Goal: Task Accomplishment & Management: Manage account settings

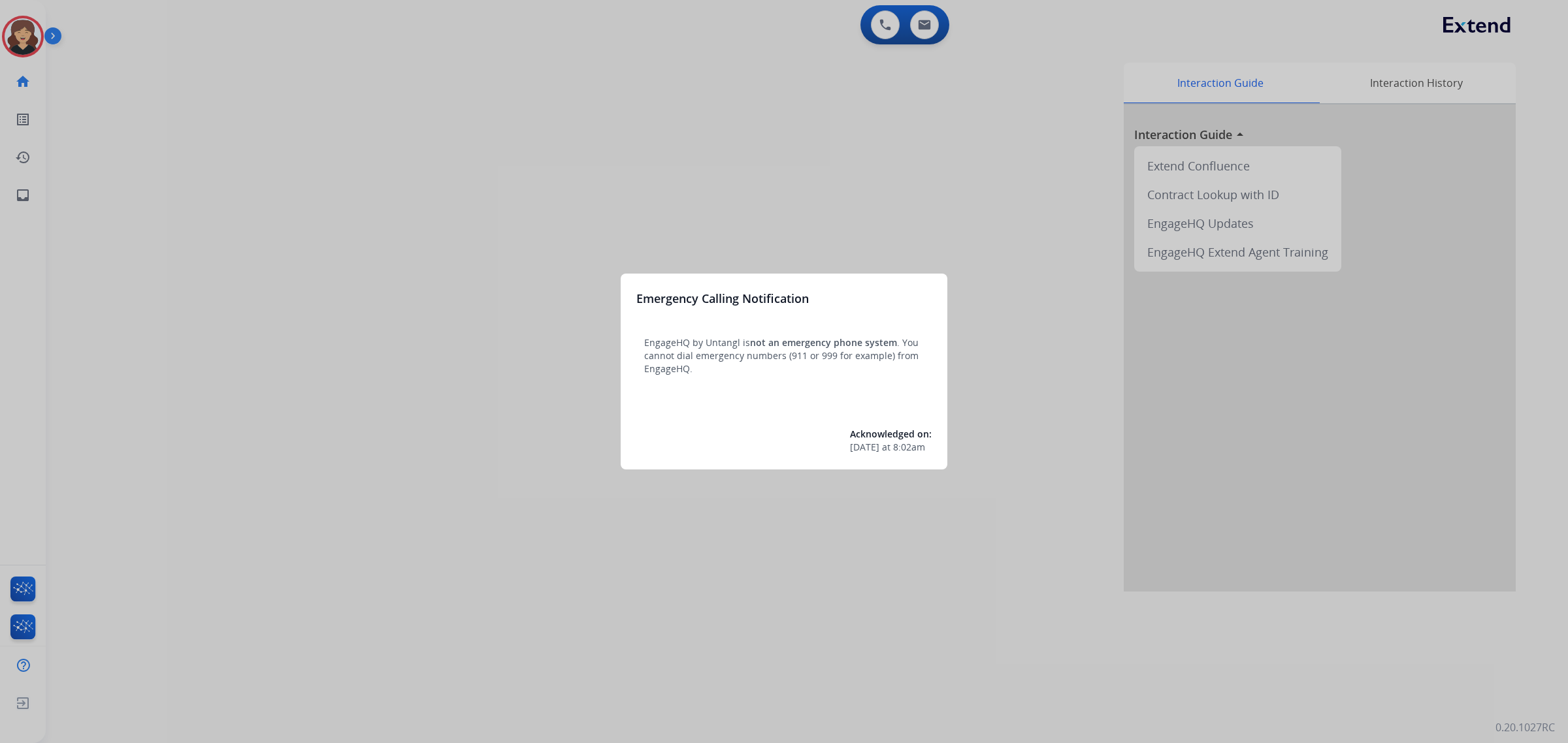
click at [18, 194] on div at bounding box center [784, 372] width 1568 height 743
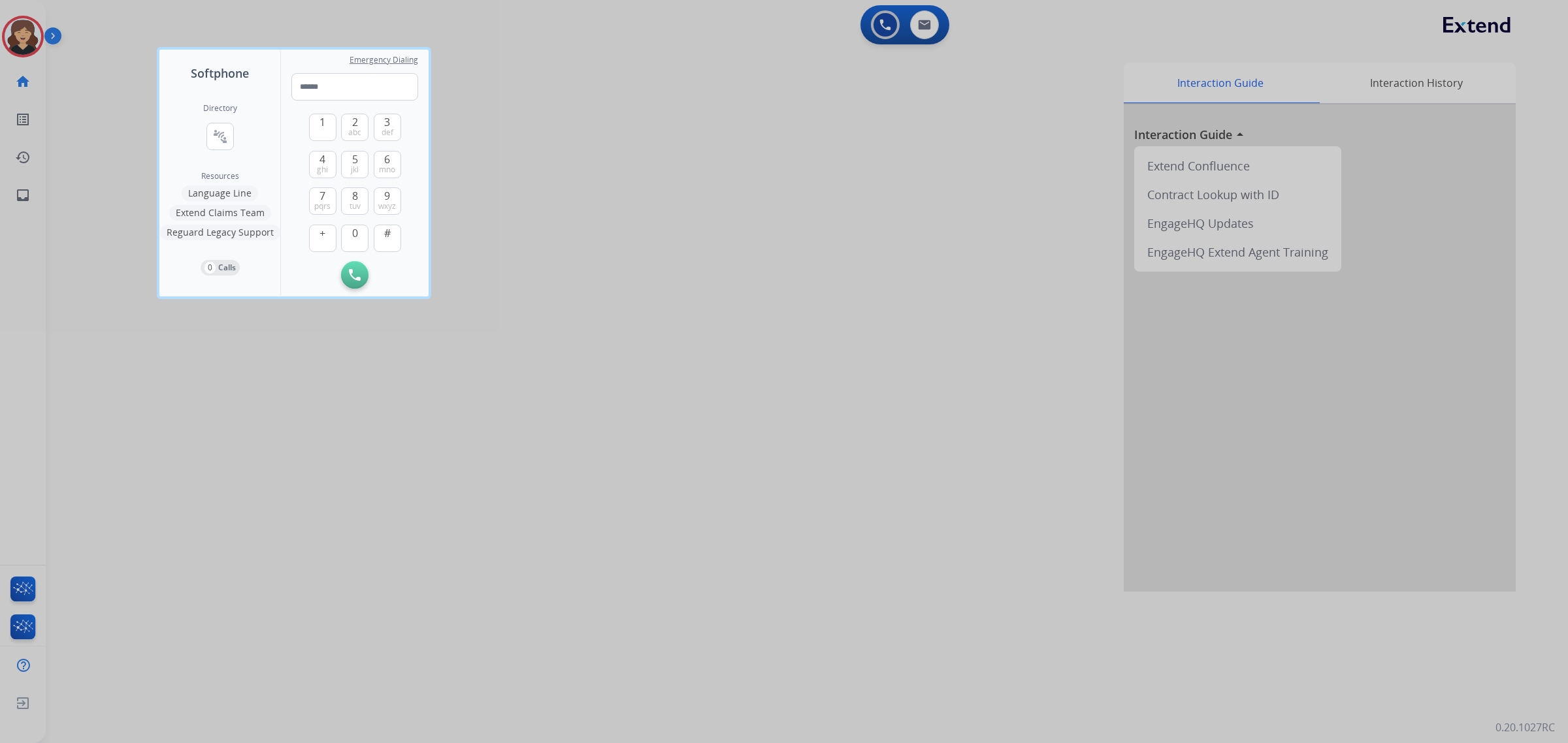
click at [17, 190] on div at bounding box center [784, 372] width 1568 height 743
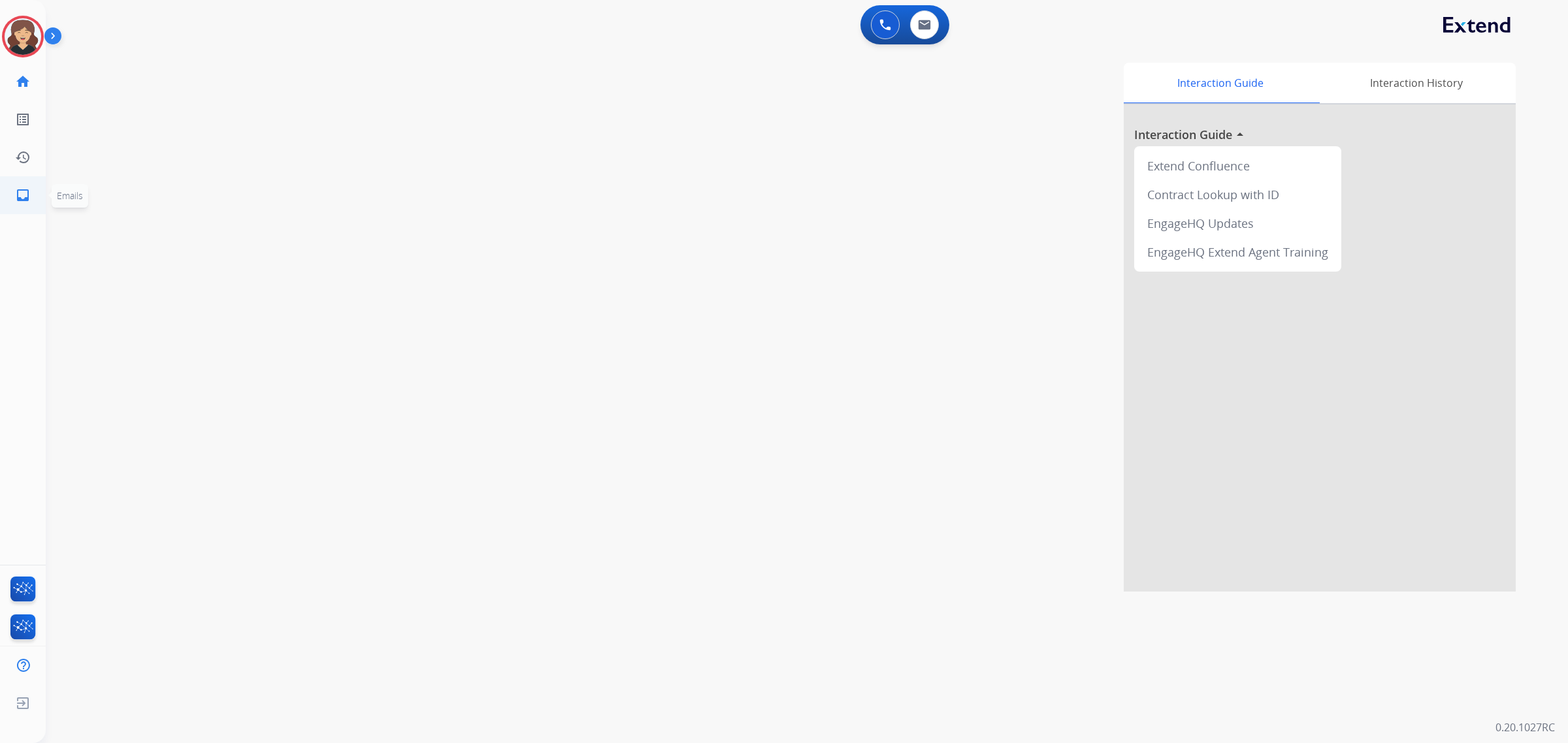
click at [28, 195] on mat-icon "inbox" at bounding box center [23, 196] width 15 height 15
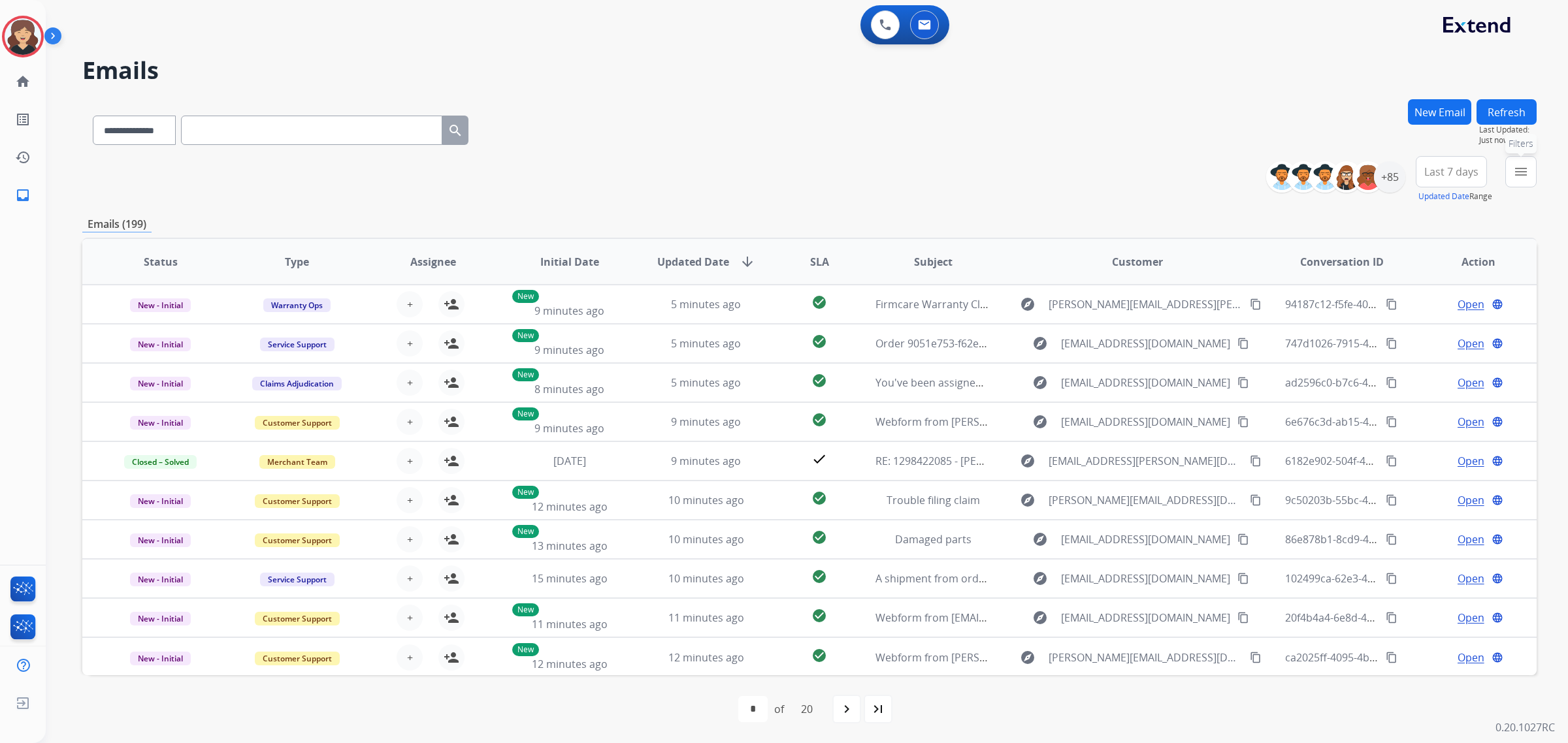
click at [1516, 170] on mat-icon "menu" at bounding box center [1520, 172] width 15 height 15
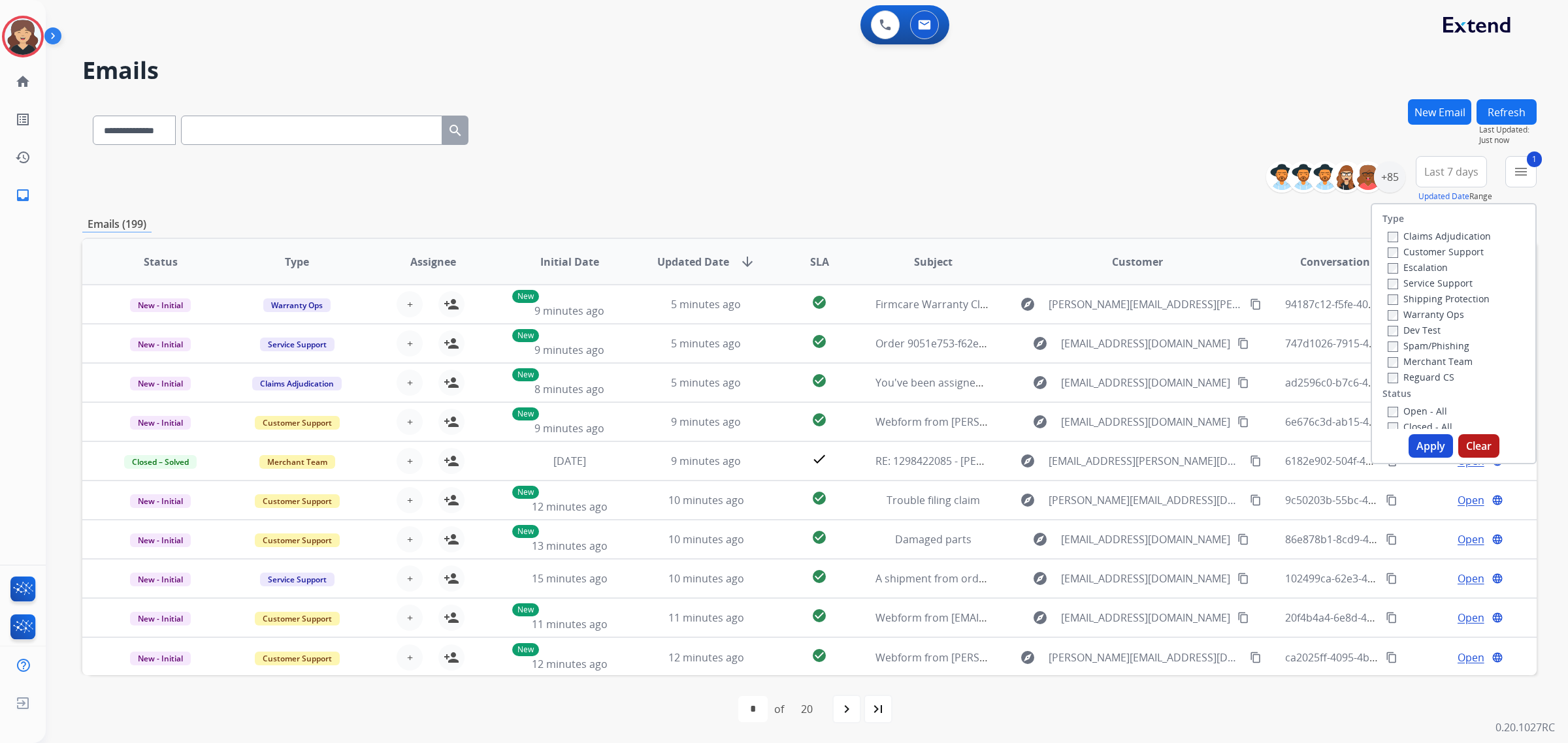
click at [1392, 406] on label "Open - All" at bounding box center [1417, 411] width 60 height 13
click at [1425, 449] on button "Apply" at bounding box center [1431, 446] width 44 height 24
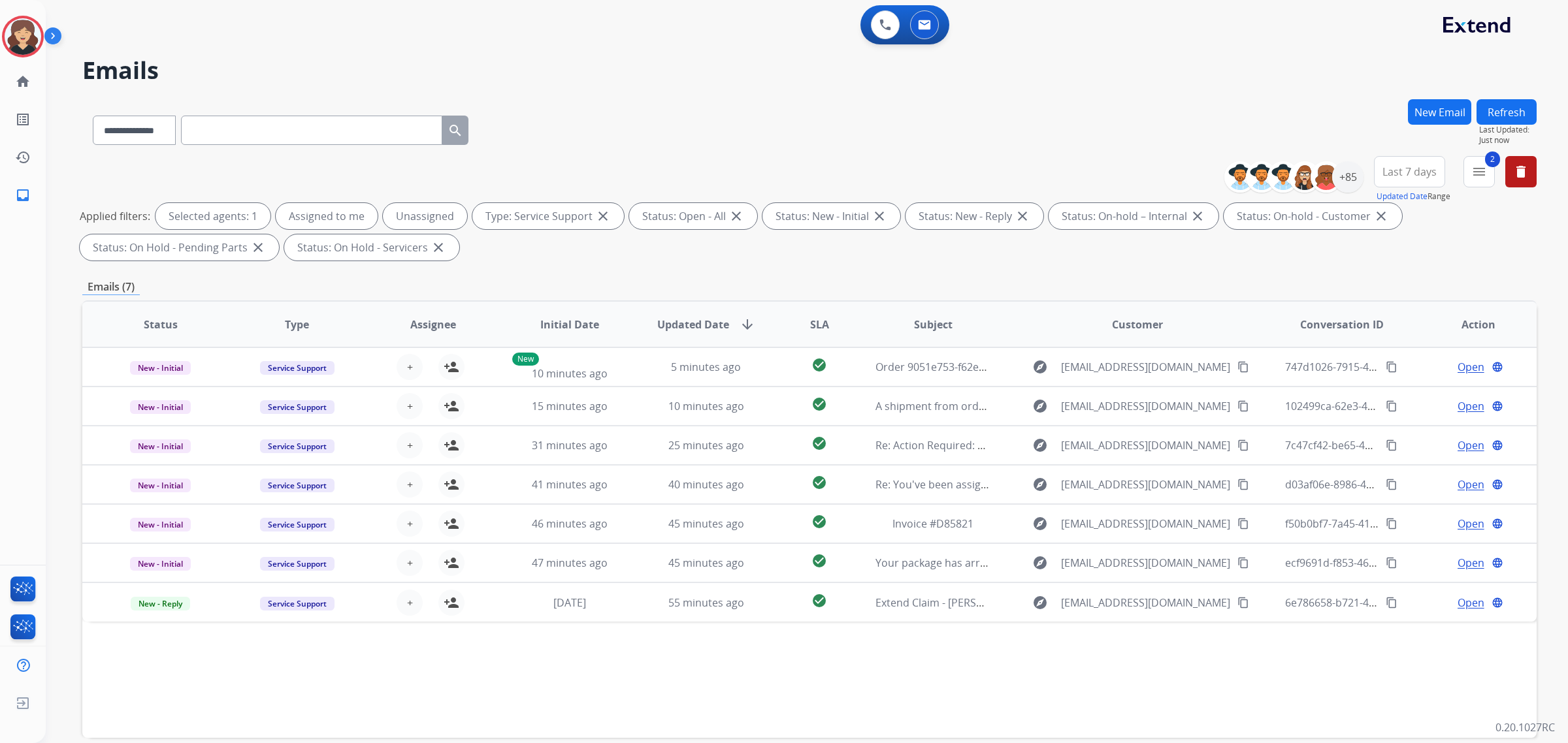
click at [1093, 134] on div "**********" at bounding box center [810, 128] width 1454 height 57
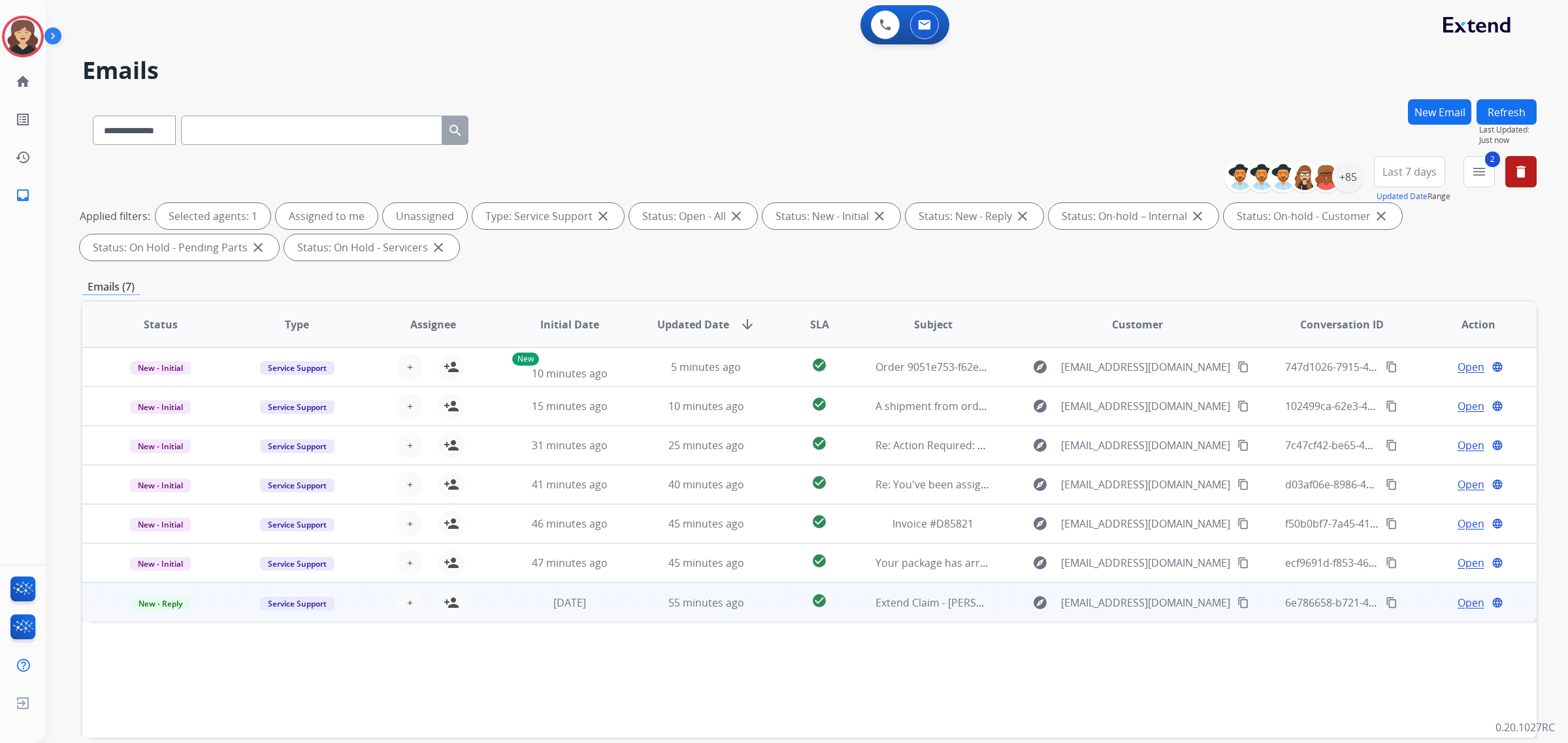
scroll to position [62, 0]
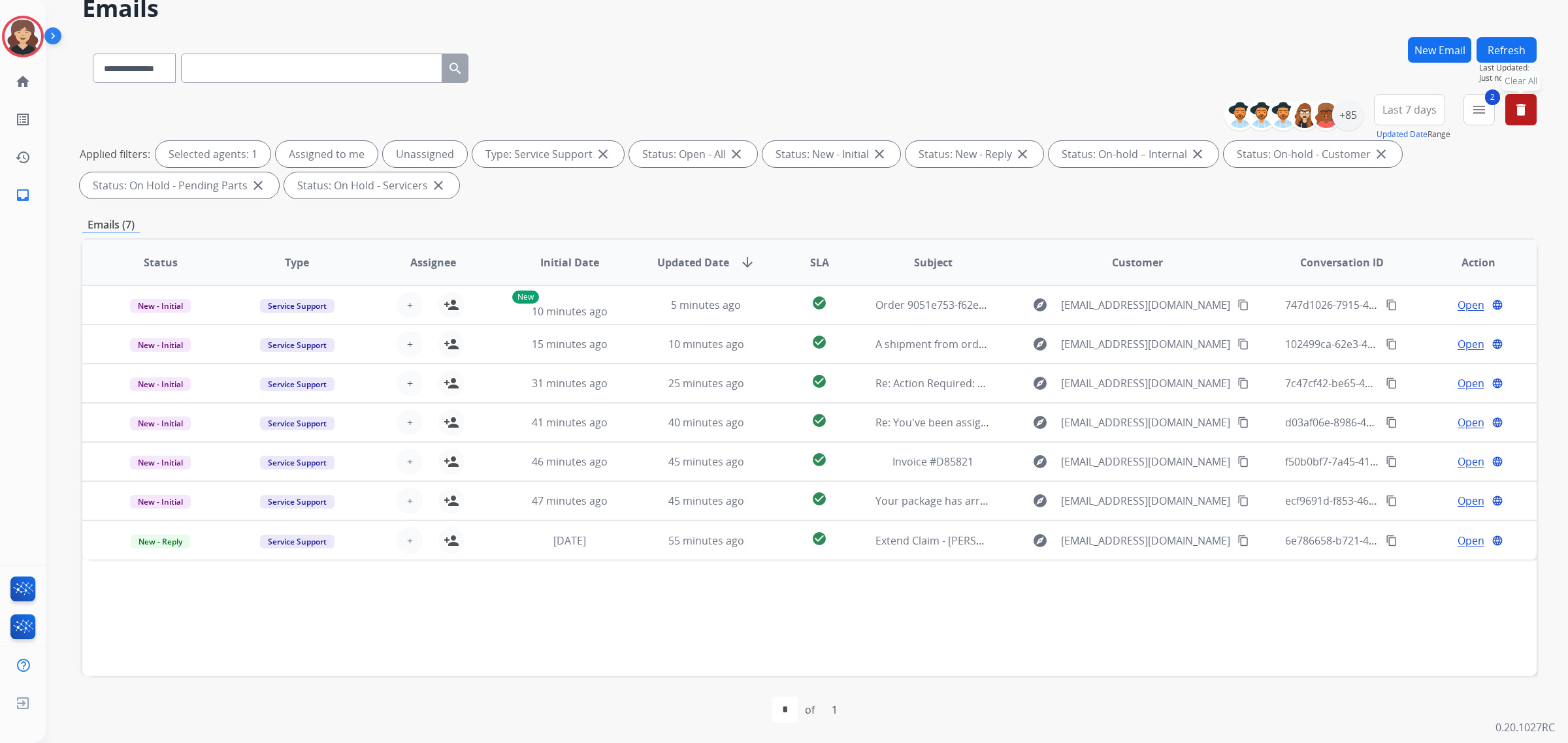
click at [1522, 122] on button "delete Clear All" at bounding box center [1520, 110] width 31 height 31
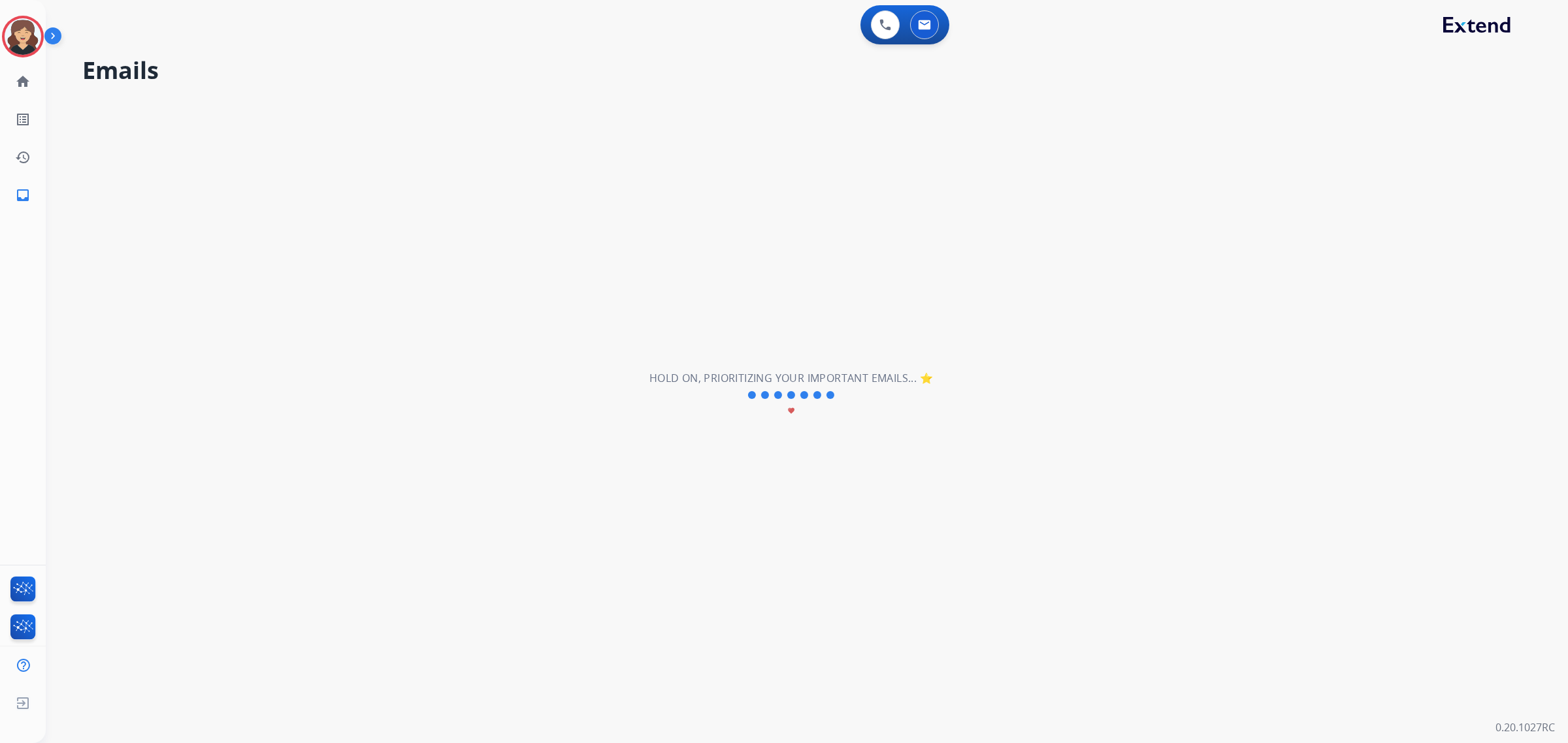
scroll to position [0, 0]
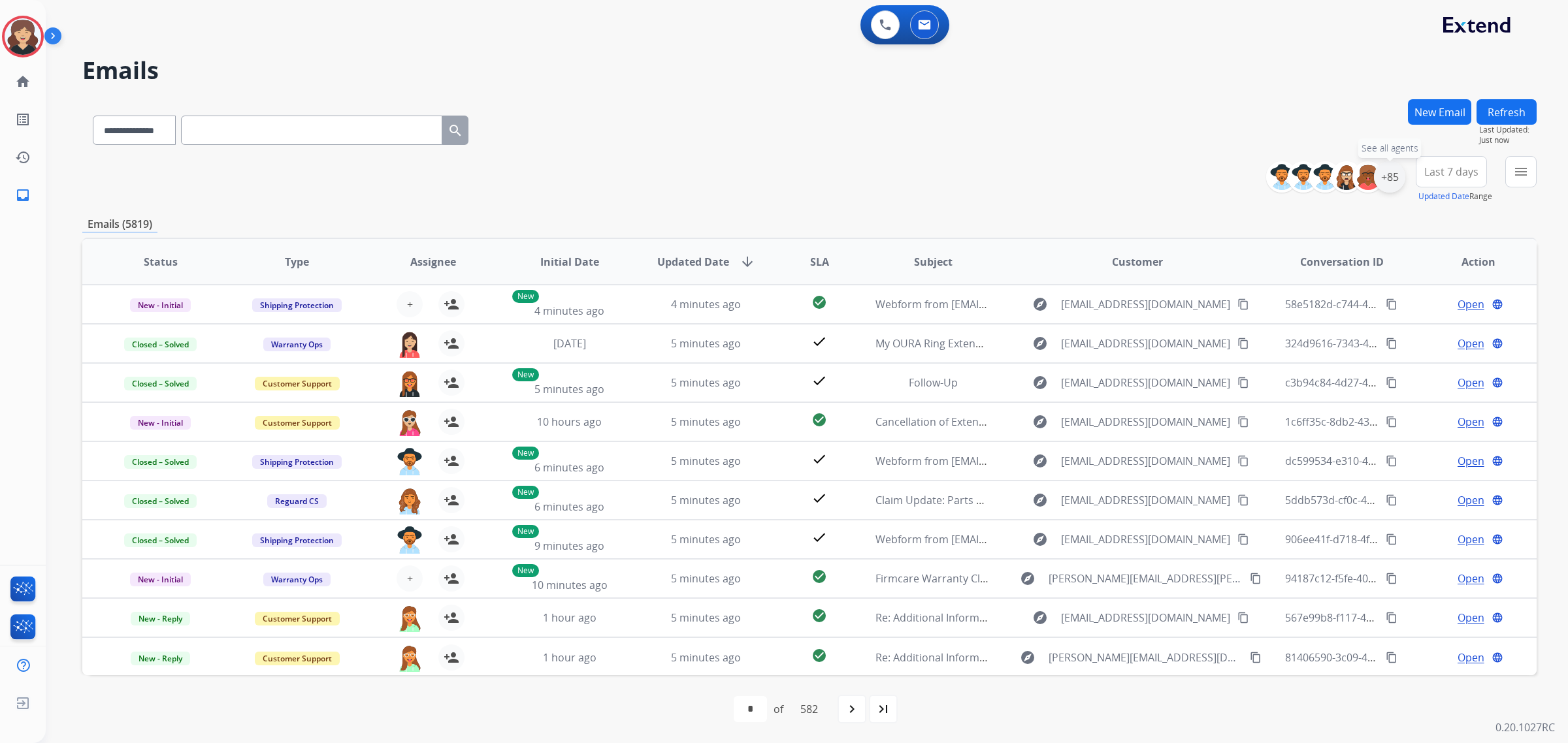
click at [1397, 184] on div "+85" at bounding box center [1389, 177] width 31 height 31
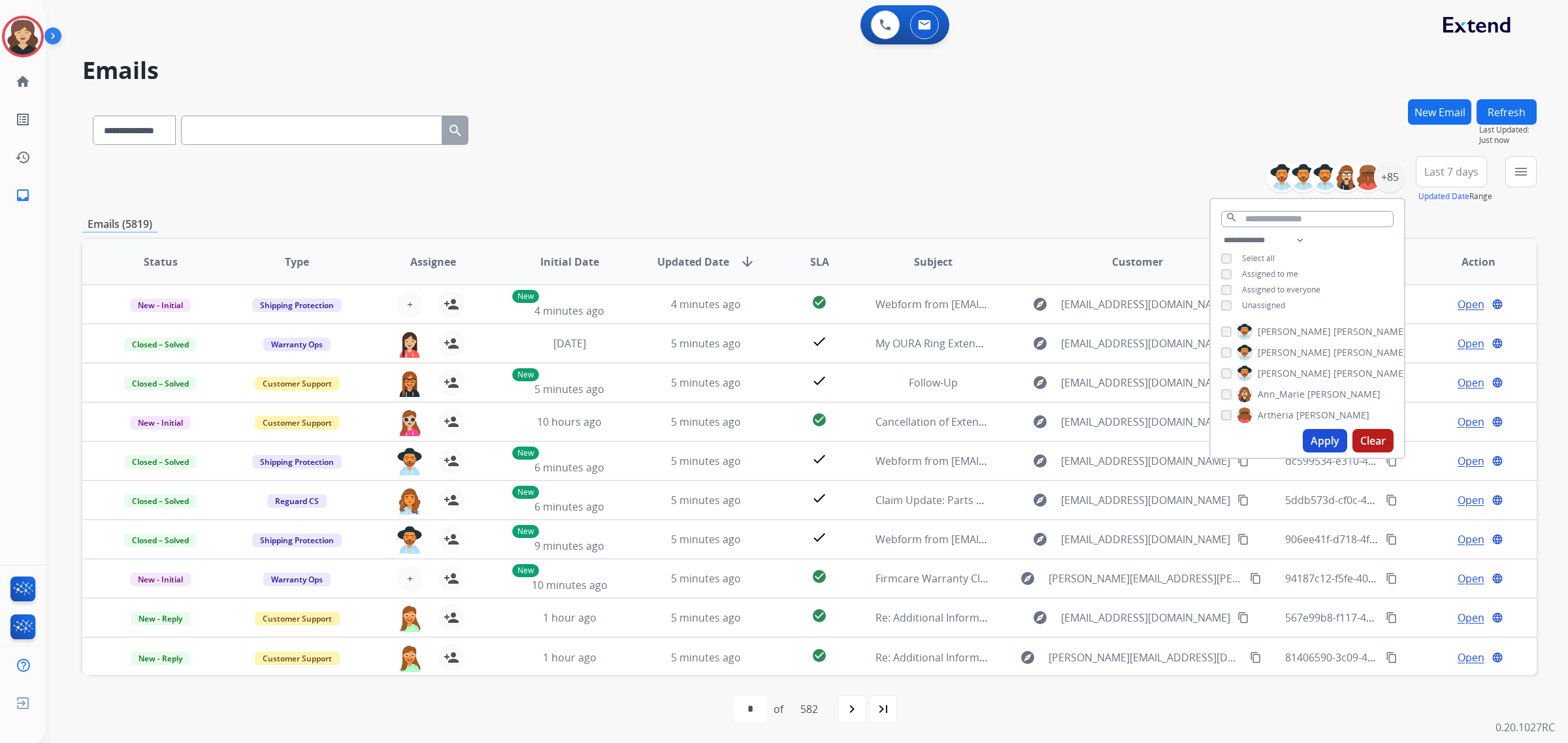
click at [1321, 441] on button "Apply" at bounding box center [1325, 441] width 44 height 24
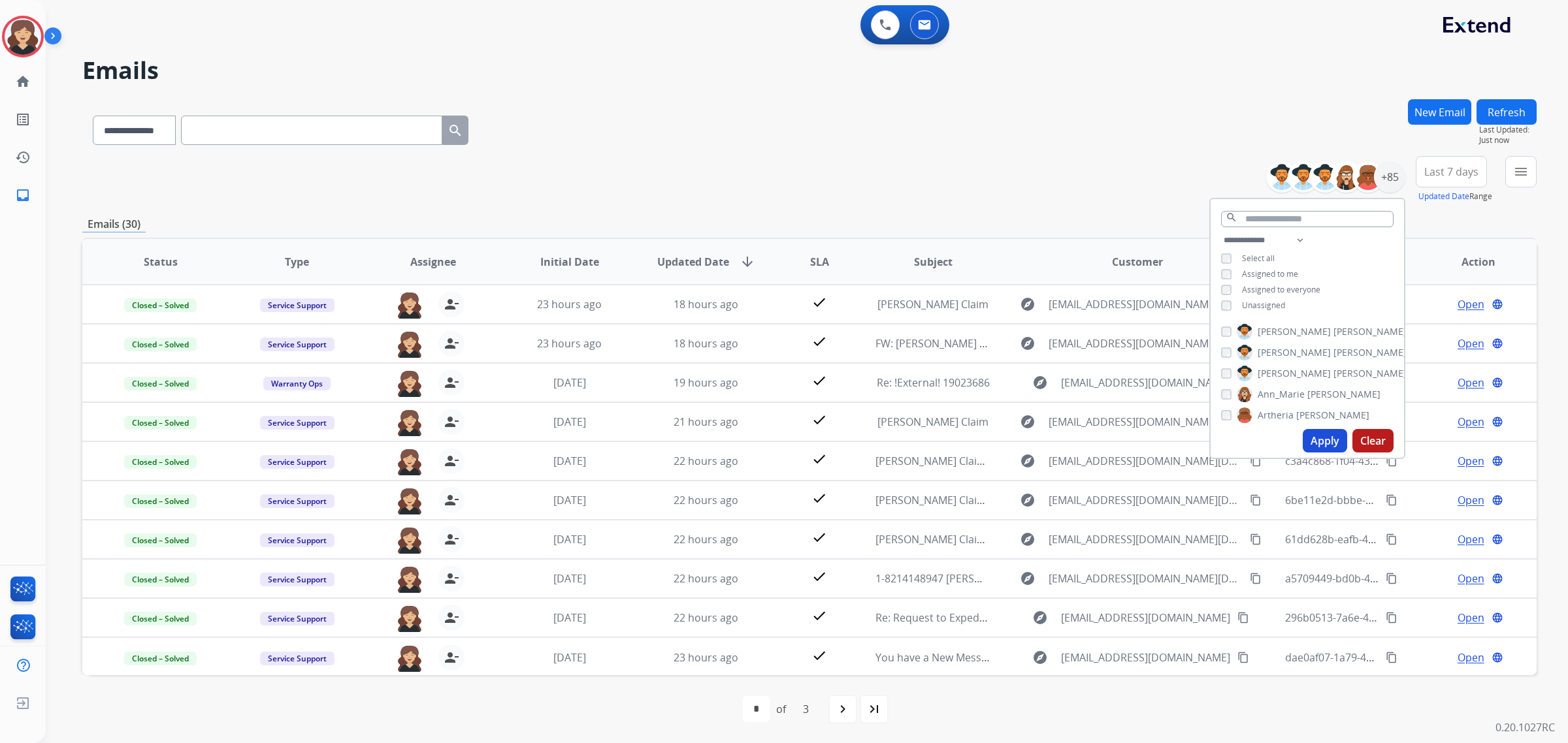
click at [1003, 172] on div "**********" at bounding box center [810, 179] width 1454 height 47
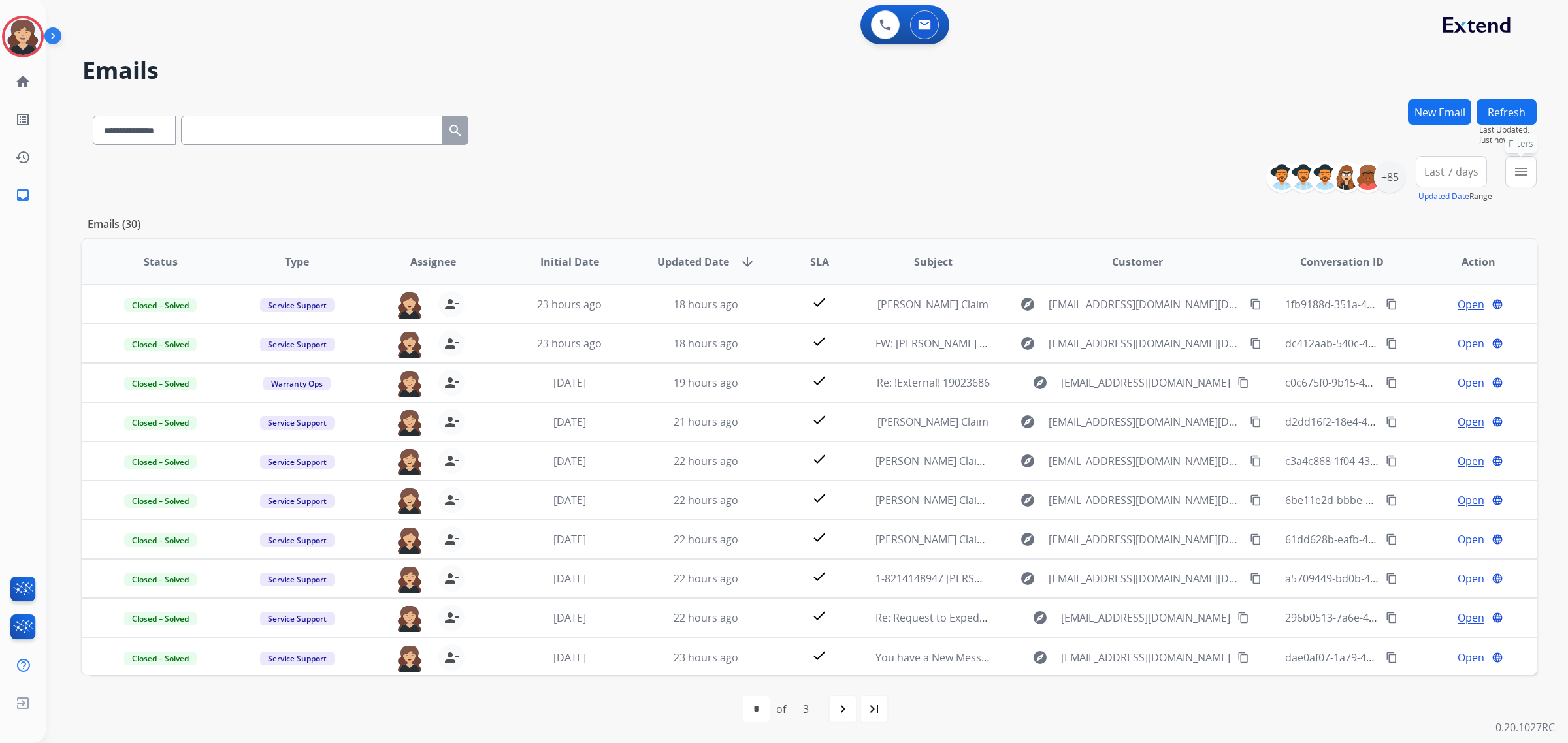
click at [1516, 177] on mat-icon "menu" at bounding box center [1520, 172] width 15 height 15
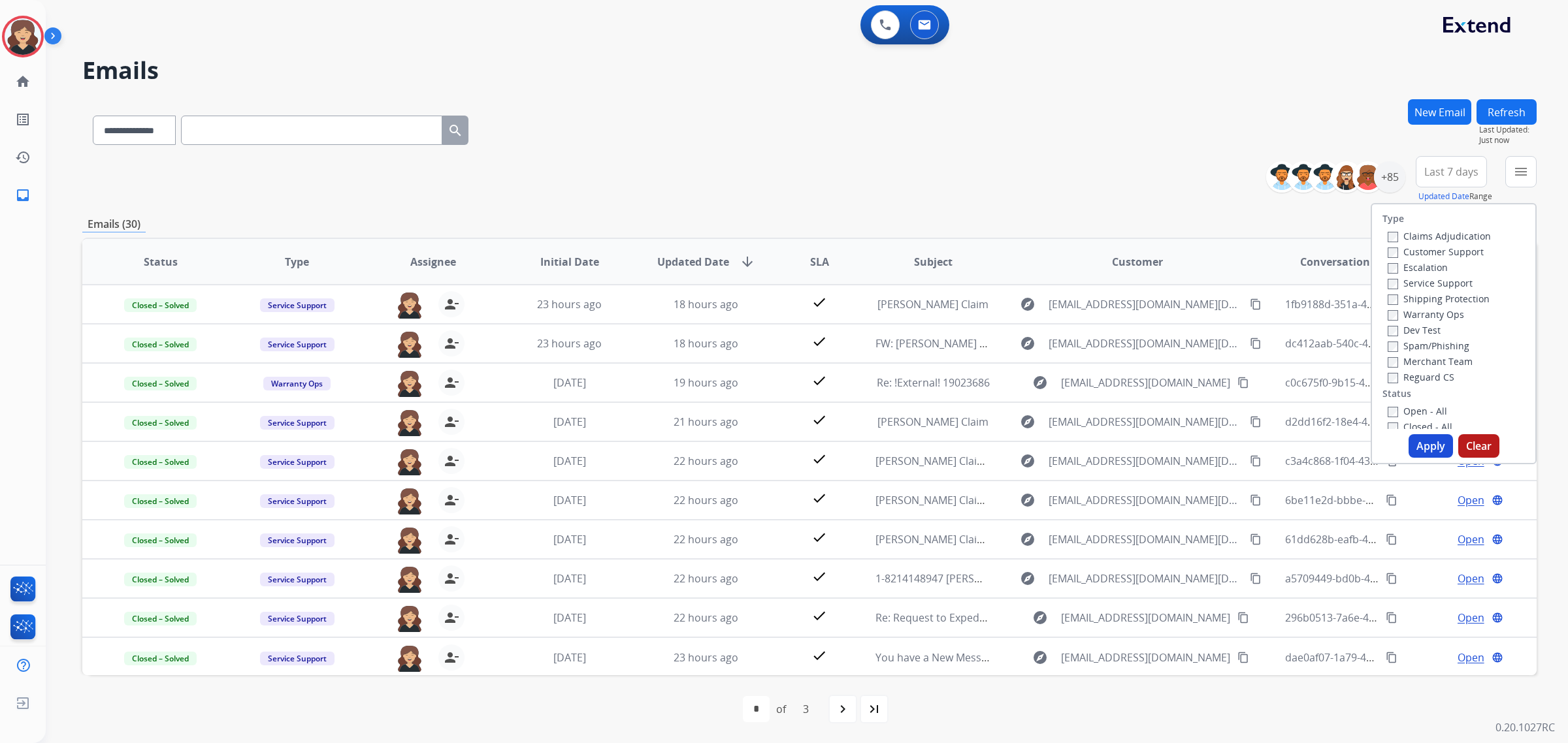
click at [1392, 406] on label "Open - All" at bounding box center [1417, 411] width 60 height 13
click at [1439, 442] on button "Apply" at bounding box center [1431, 446] width 44 height 24
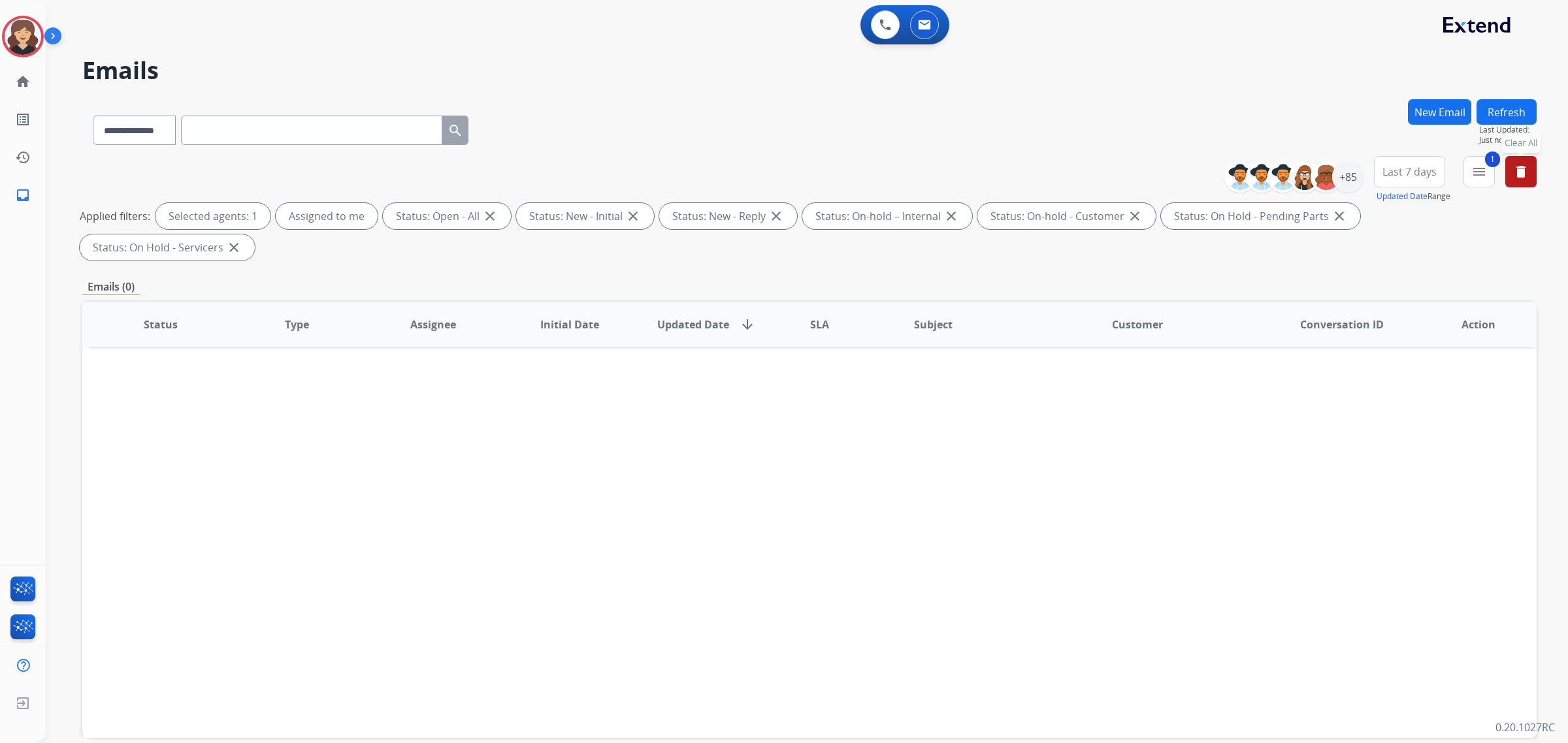
click at [1423, 173] on span "Last 7 days" at bounding box center [1410, 172] width 54 height 5
click at [1389, 332] on div "Last 90 days" at bounding box center [1405, 330] width 72 height 20
click at [1127, 134] on div "**********" at bounding box center [810, 128] width 1454 height 57
click at [1471, 175] on mat-icon "menu" at bounding box center [1479, 172] width 15 height 15
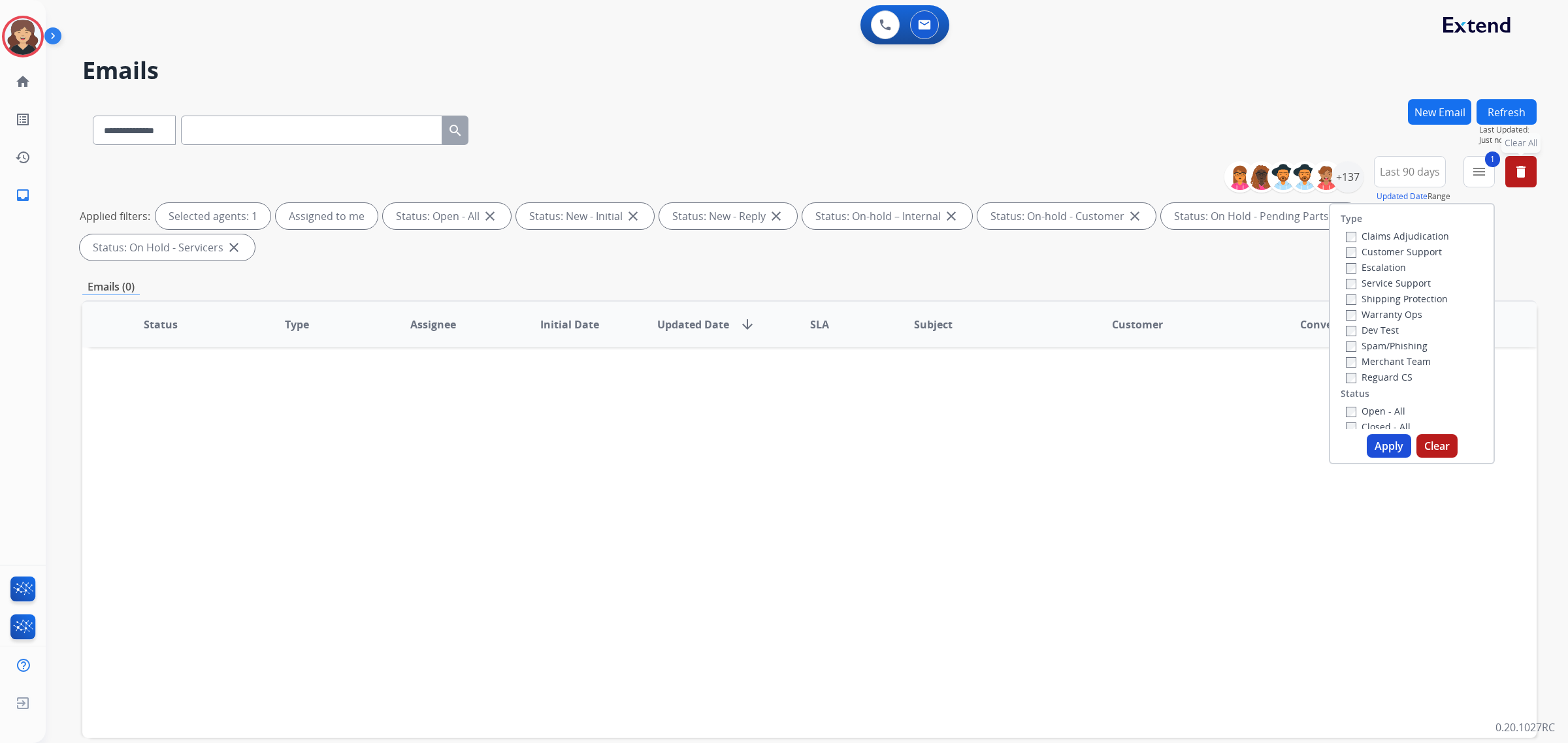
scroll to position [343, 0]
click at [1389, 441] on button "Apply" at bounding box center [1389, 446] width 44 height 24
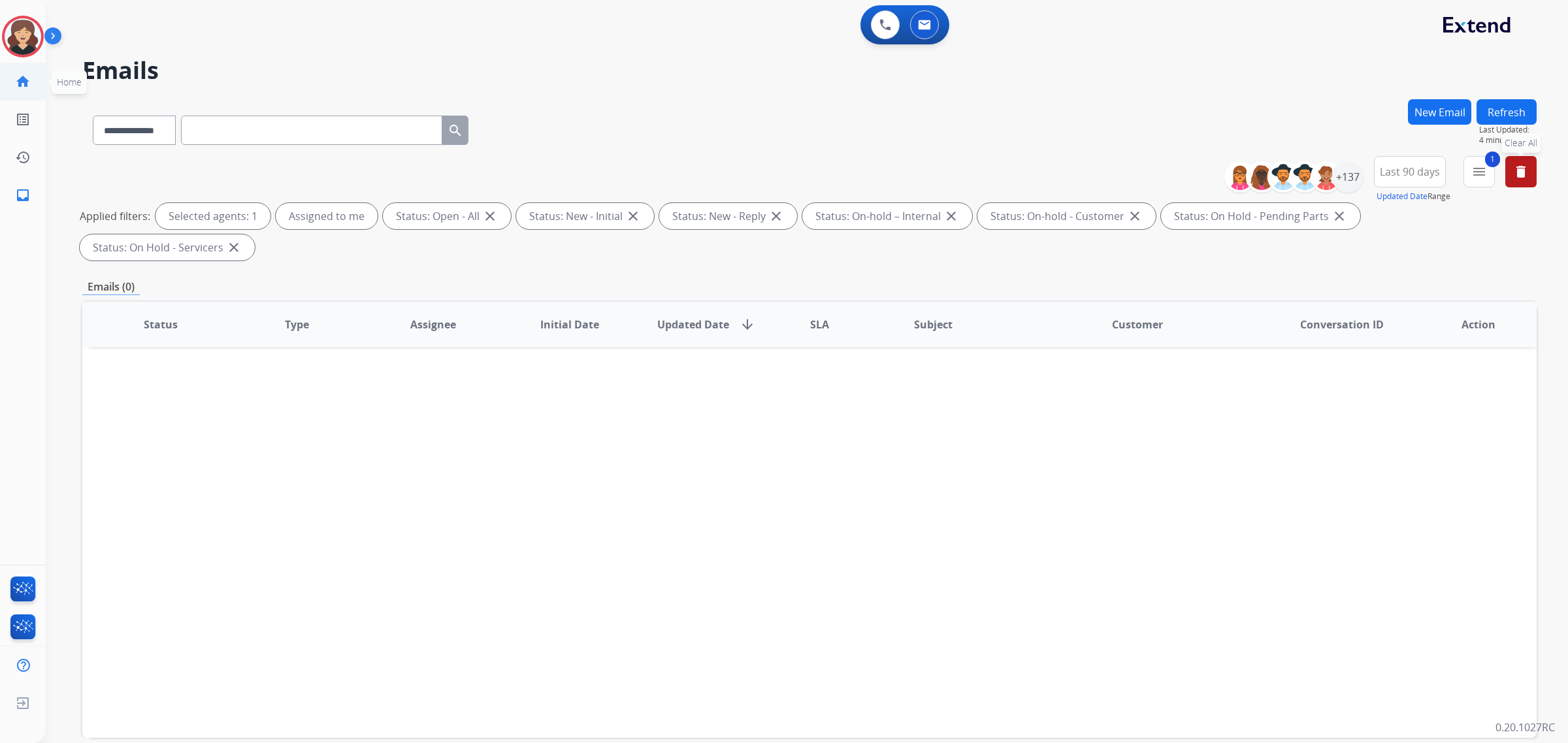
click at [17, 80] on mat-icon "home" at bounding box center [23, 82] width 15 height 15
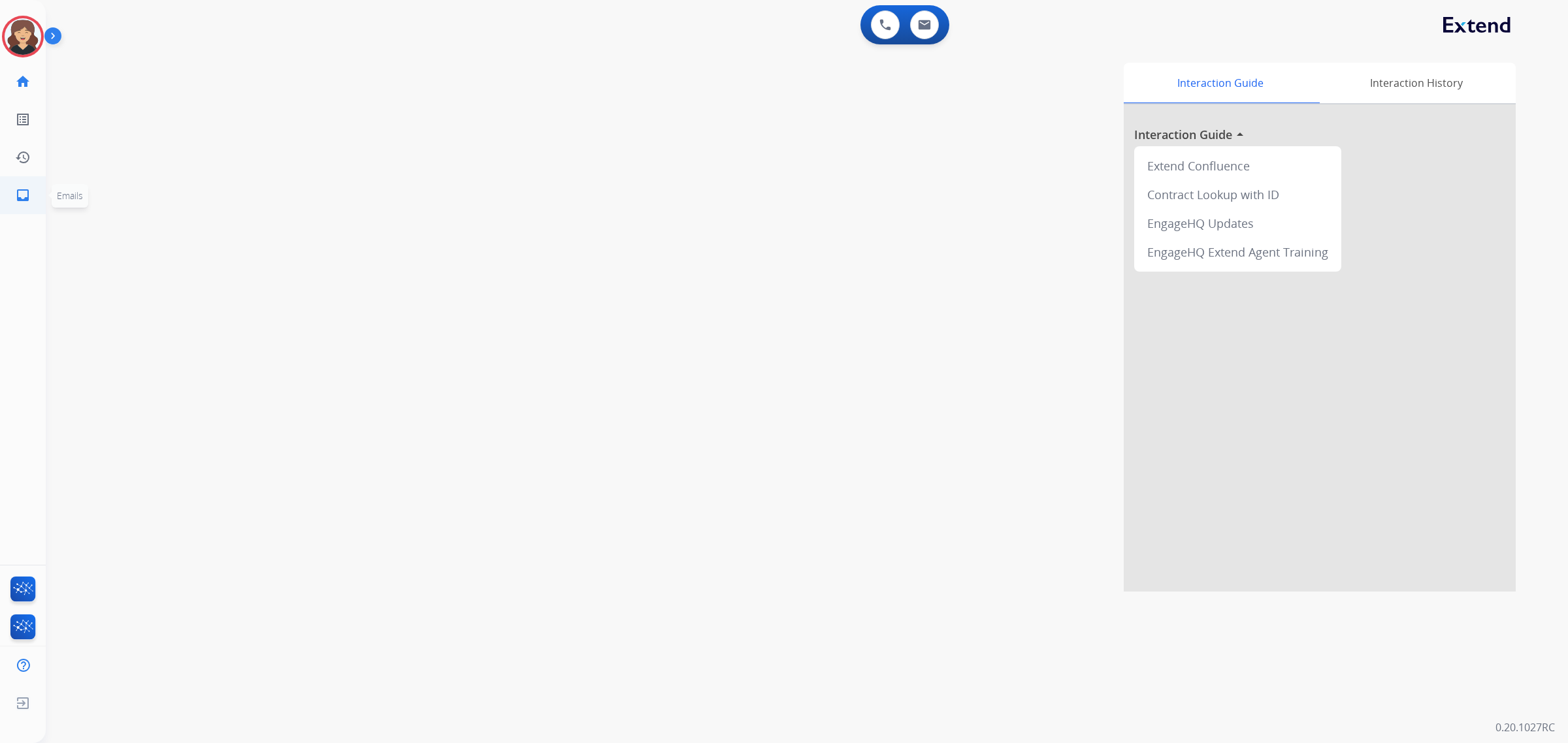
click at [26, 201] on mat-icon "inbox" at bounding box center [23, 196] width 15 height 15
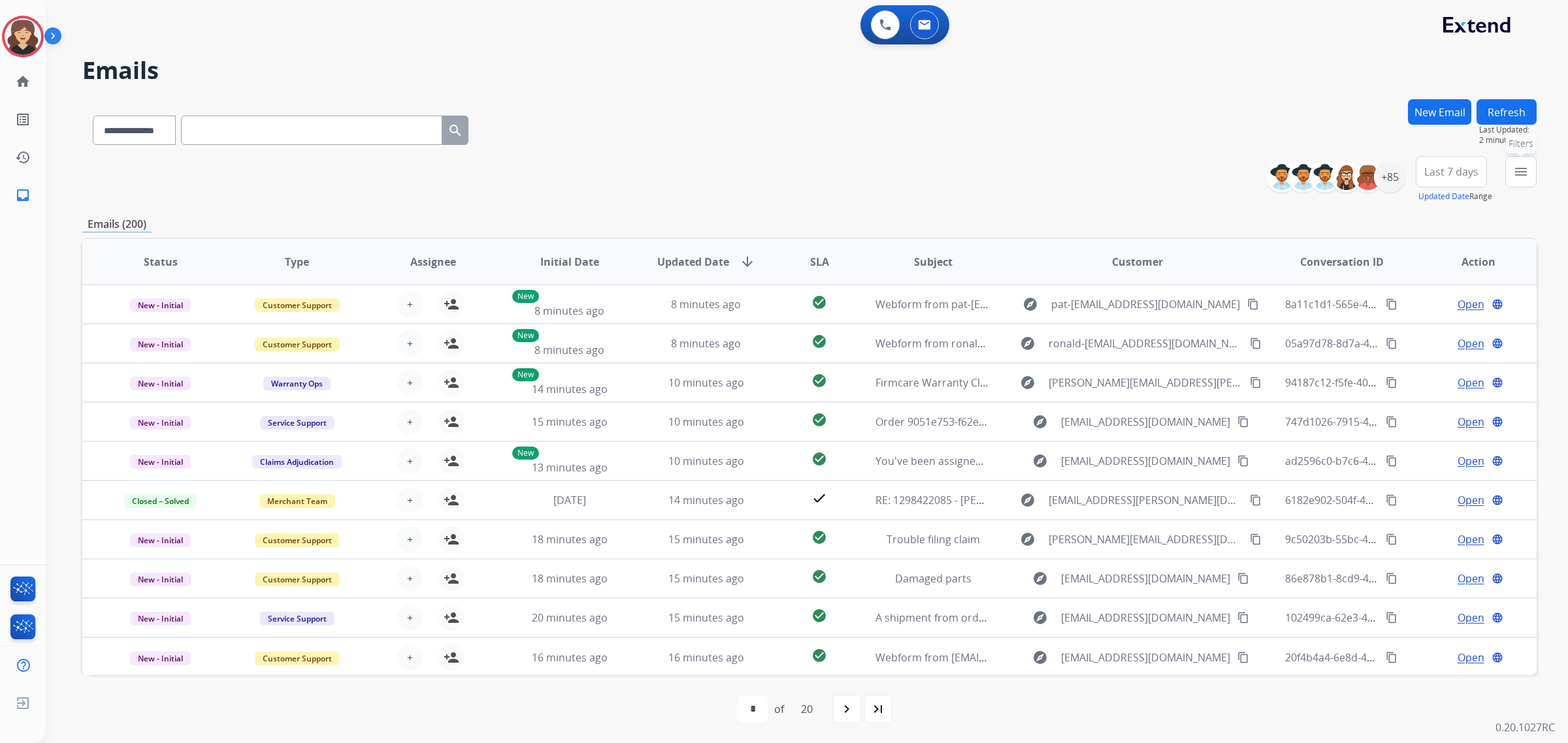
click at [1525, 174] on mat-icon "menu" at bounding box center [1520, 172] width 15 height 15
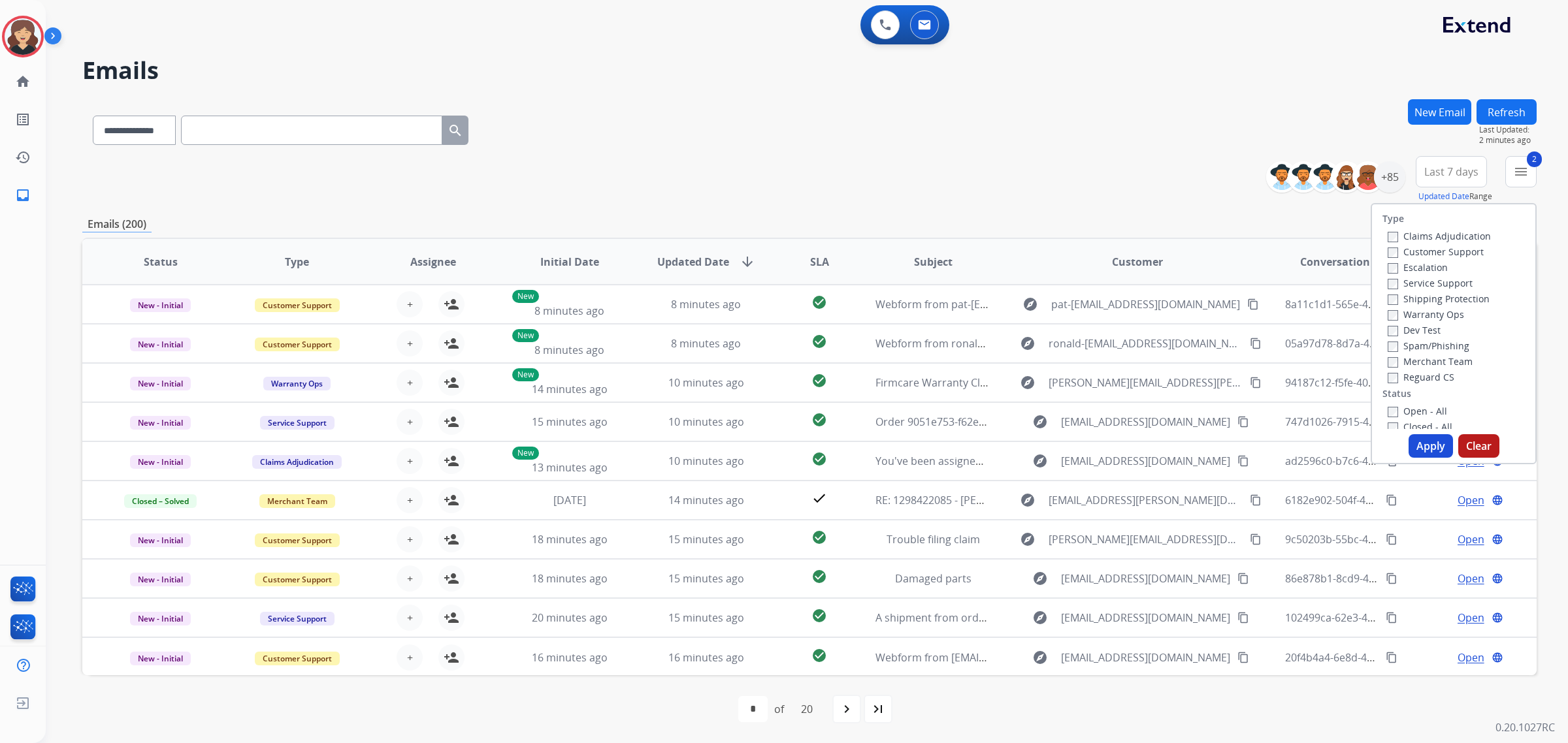
click at [1429, 448] on button "Apply" at bounding box center [1431, 446] width 44 height 24
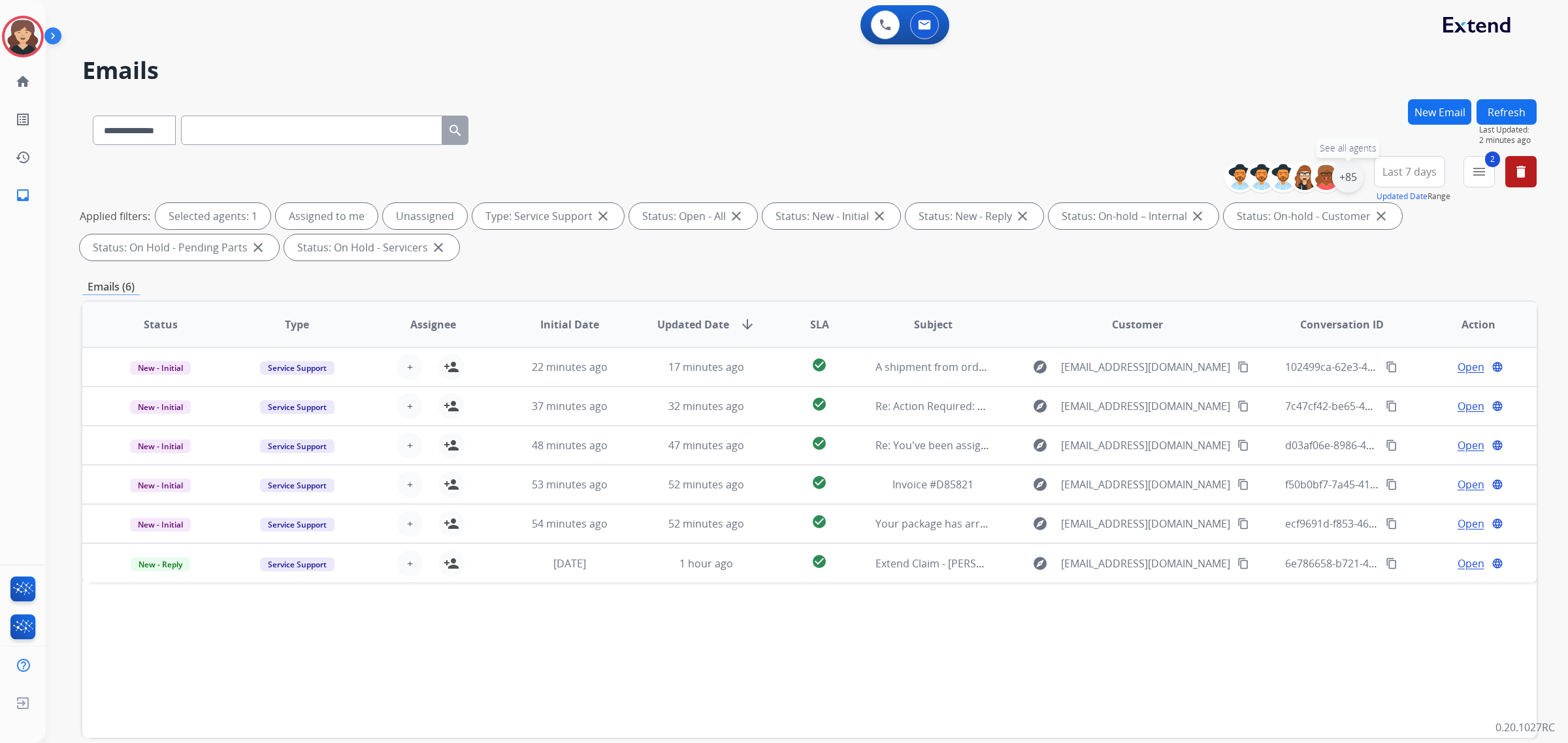
click at [1357, 181] on div "+85" at bounding box center [1348, 177] width 31 height 31
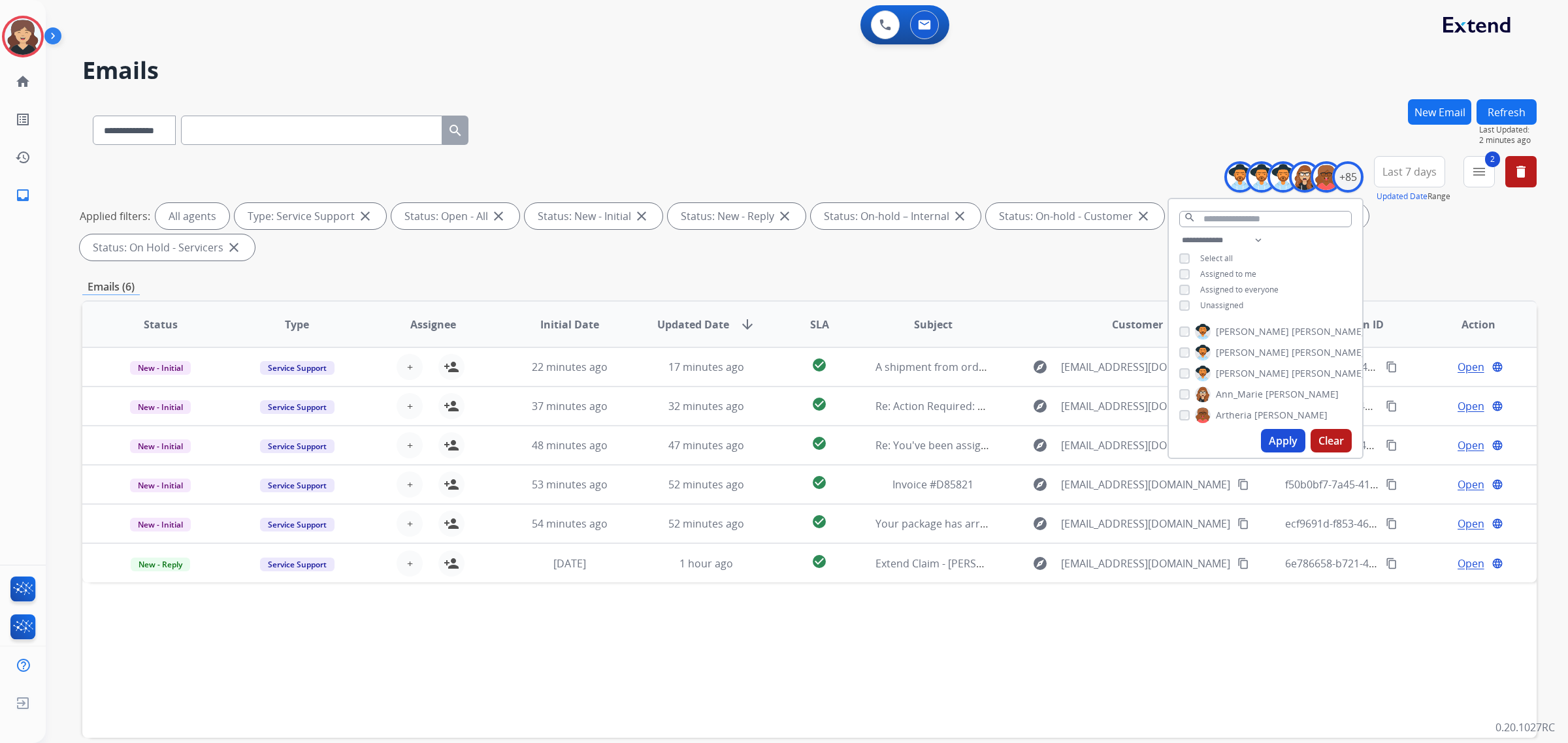
click at [1281, 442] on button "Apply" at bounding box center [1283, 441] width 44 height 24
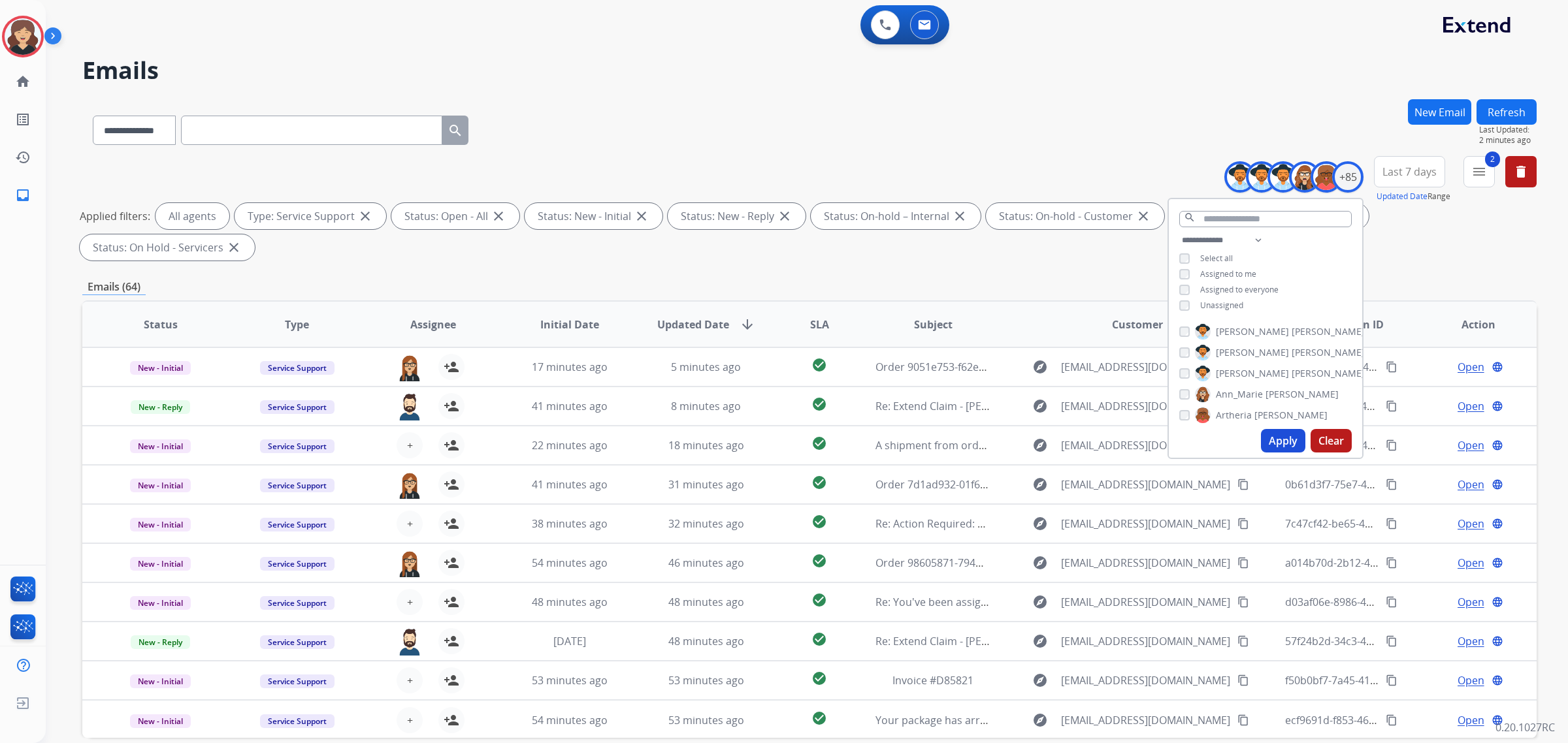
click at [757, 266] on div "**********" at bounding box center [810, 452] width 1454 height 706
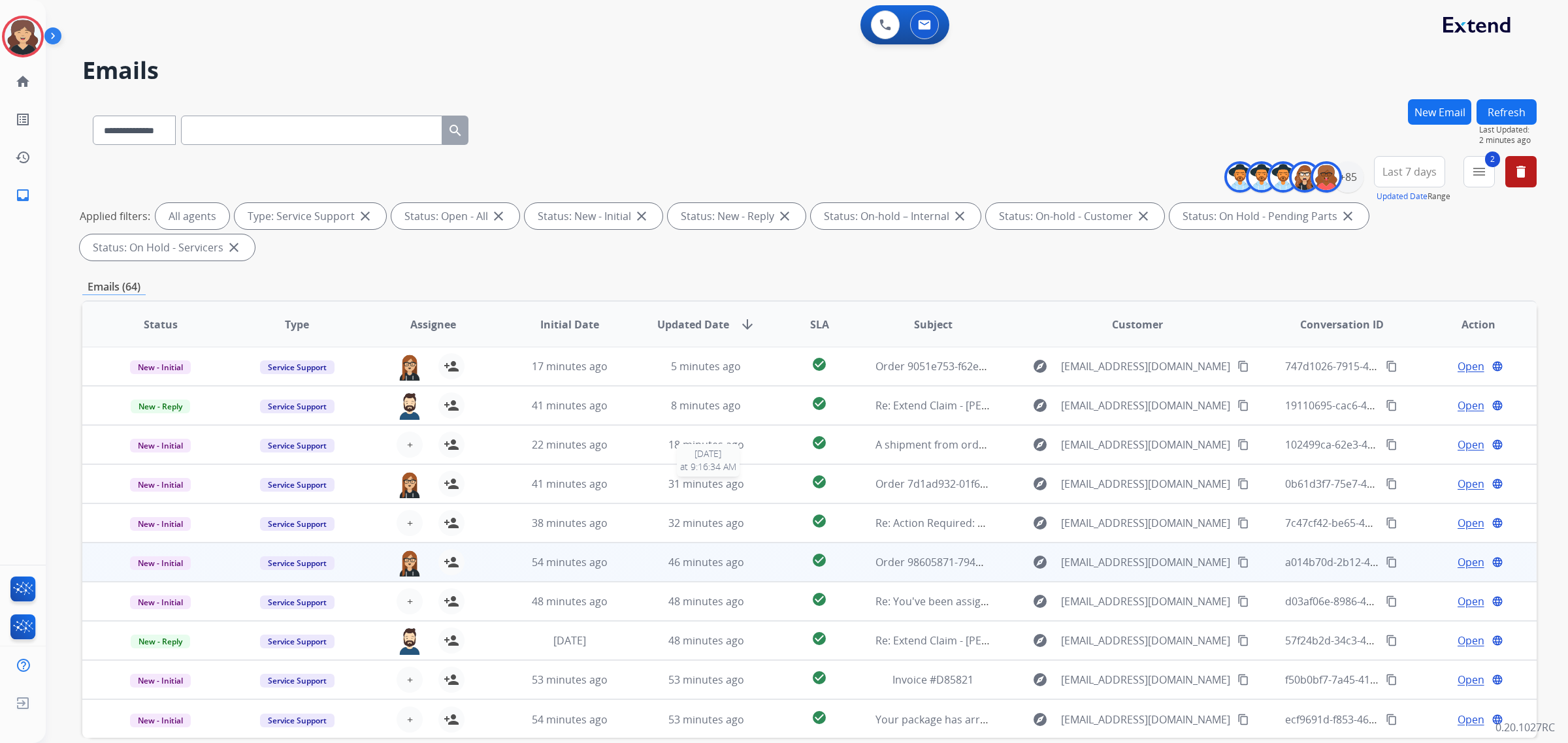
scroll to position [62, 0]
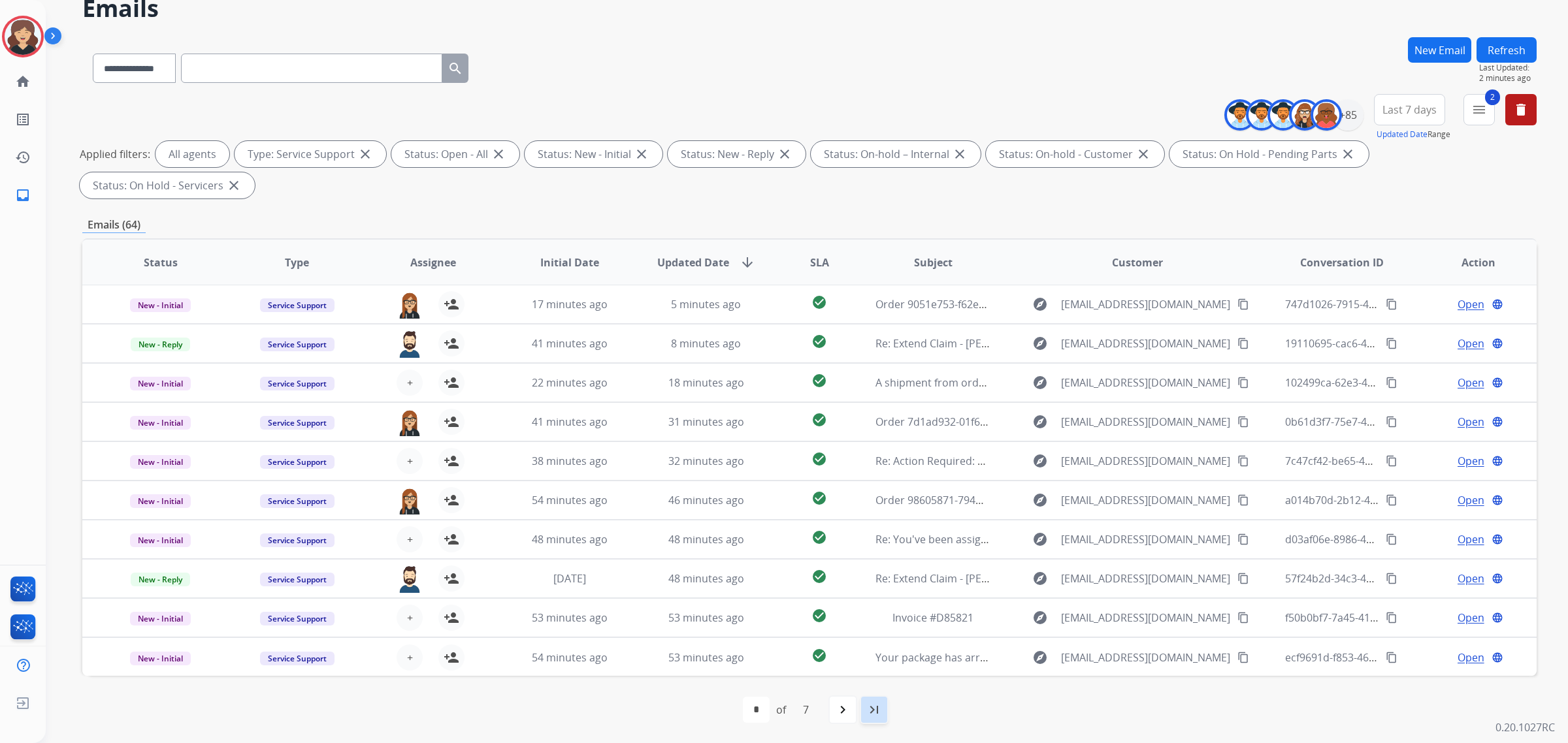
click at [876, 706] on mat-icon "last_page" at bounding box center [874, 710] width 15 height 15
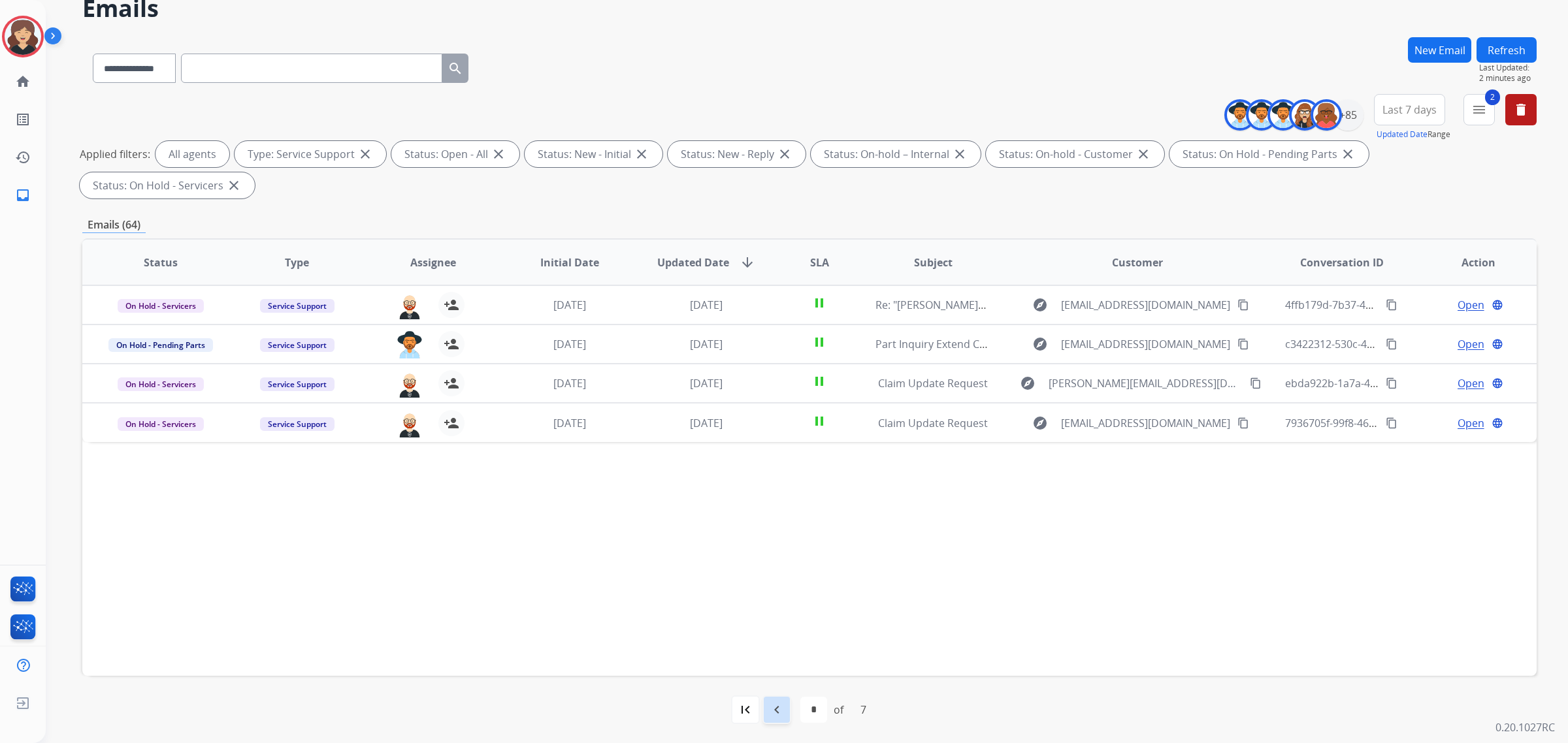
click at [777, 703] on mat-icon "navigate_before" at bounding box center [776, 710] width 15 height 15
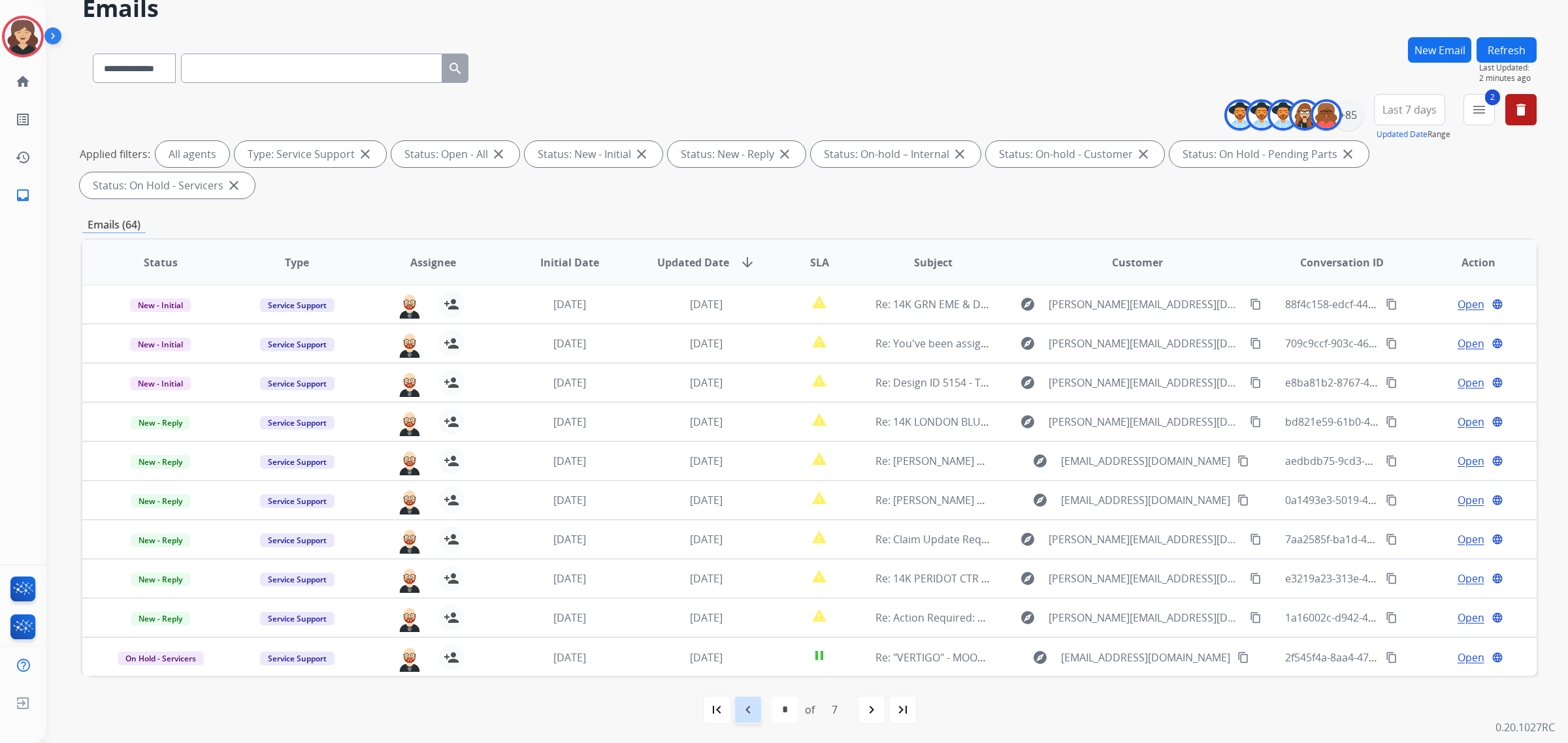
click at [754, 713] on mat-icon "navigate_before" at bounding box center [748, 710] width 15 height 15
click at [754, 714] on mat-icon "navigate_before" at bounding box center [748, 710] width 15 height 15
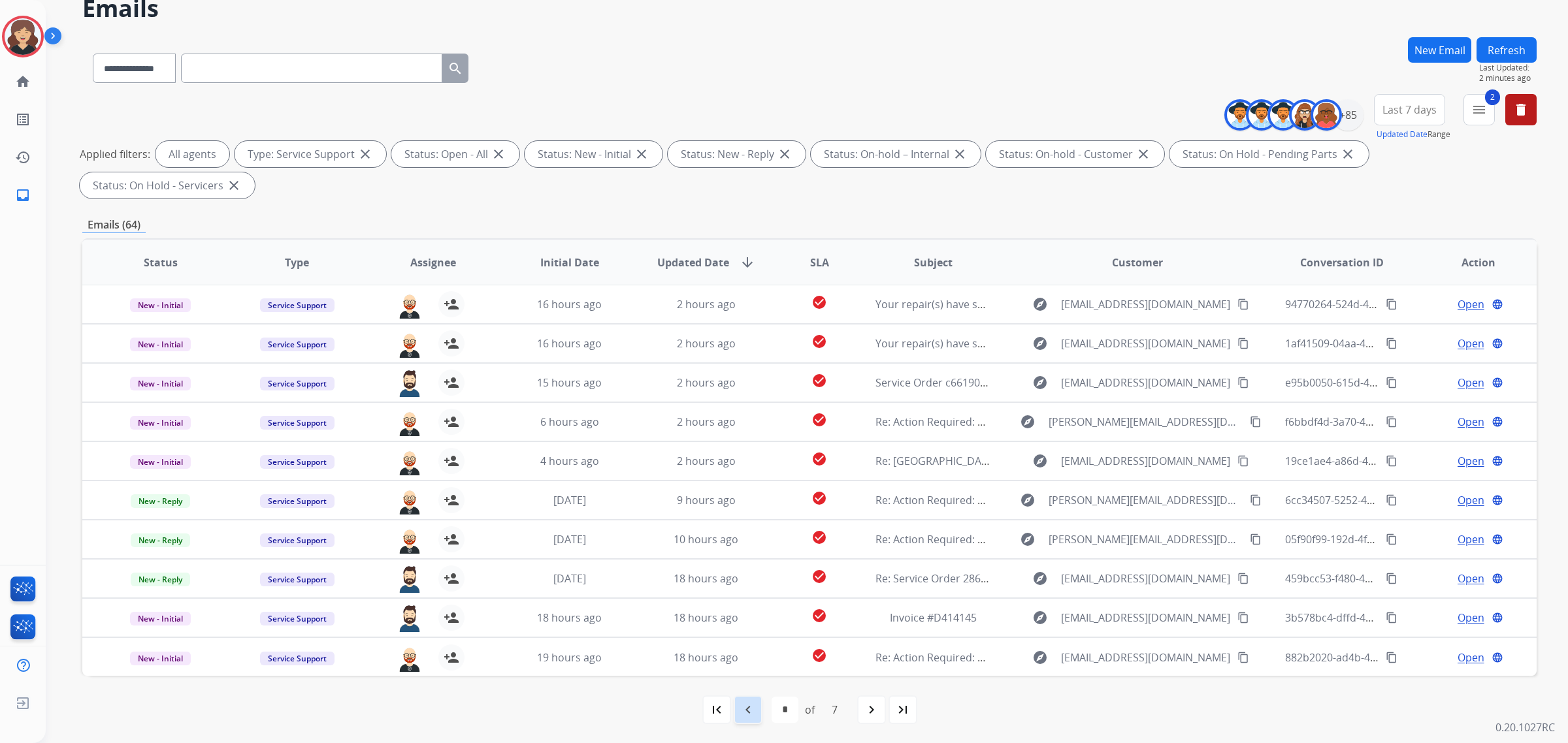
click at [754, 699] on div "navigate_before" at bounding box center [748, 710] width 29 height 29
click at [752, 707] on mat-icon "navigate_before" at bounding box center [748, 710] width 15 height 15
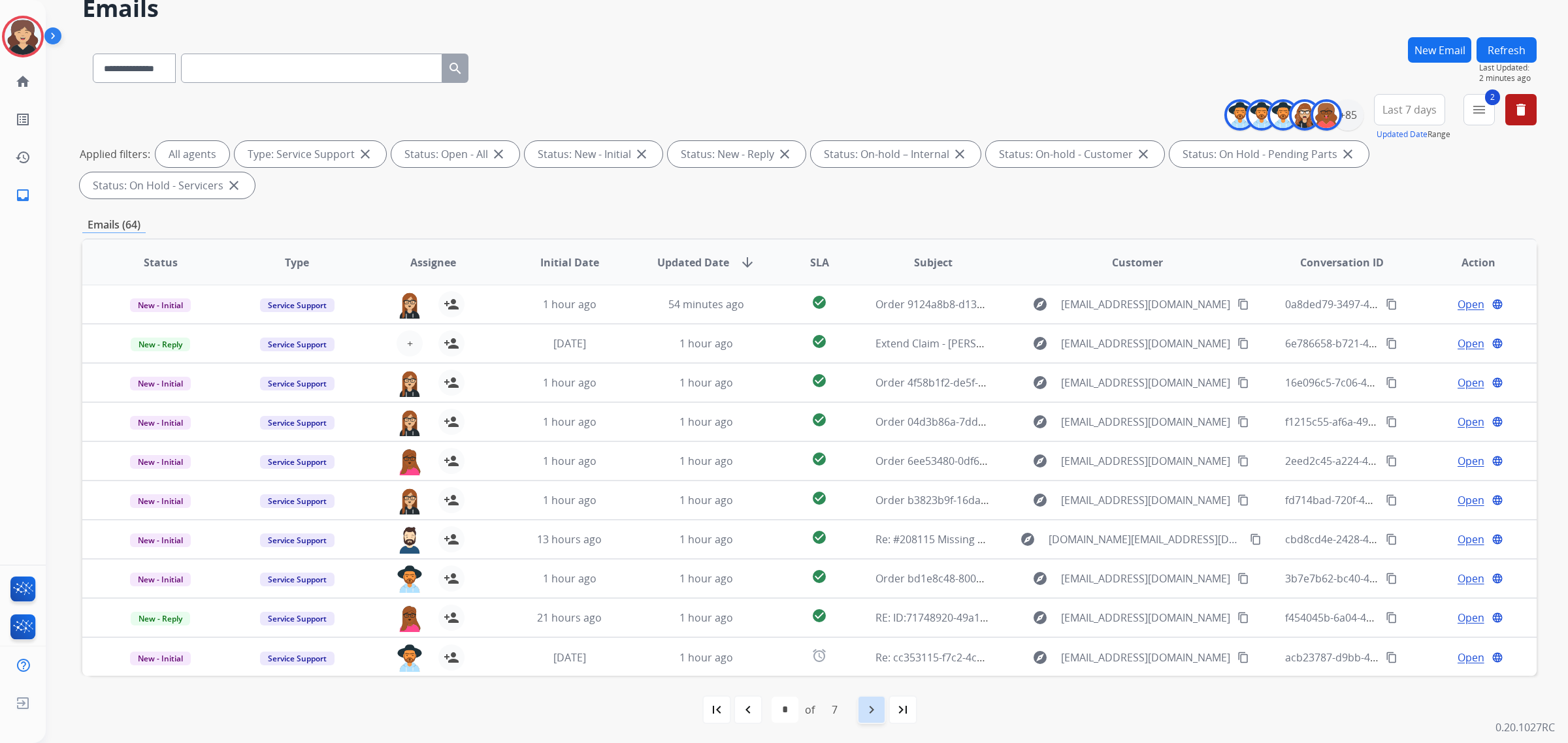
click at [872, 710] on mat-icon "navigate_next" at bounding box center [872, 710] width 15 height 15
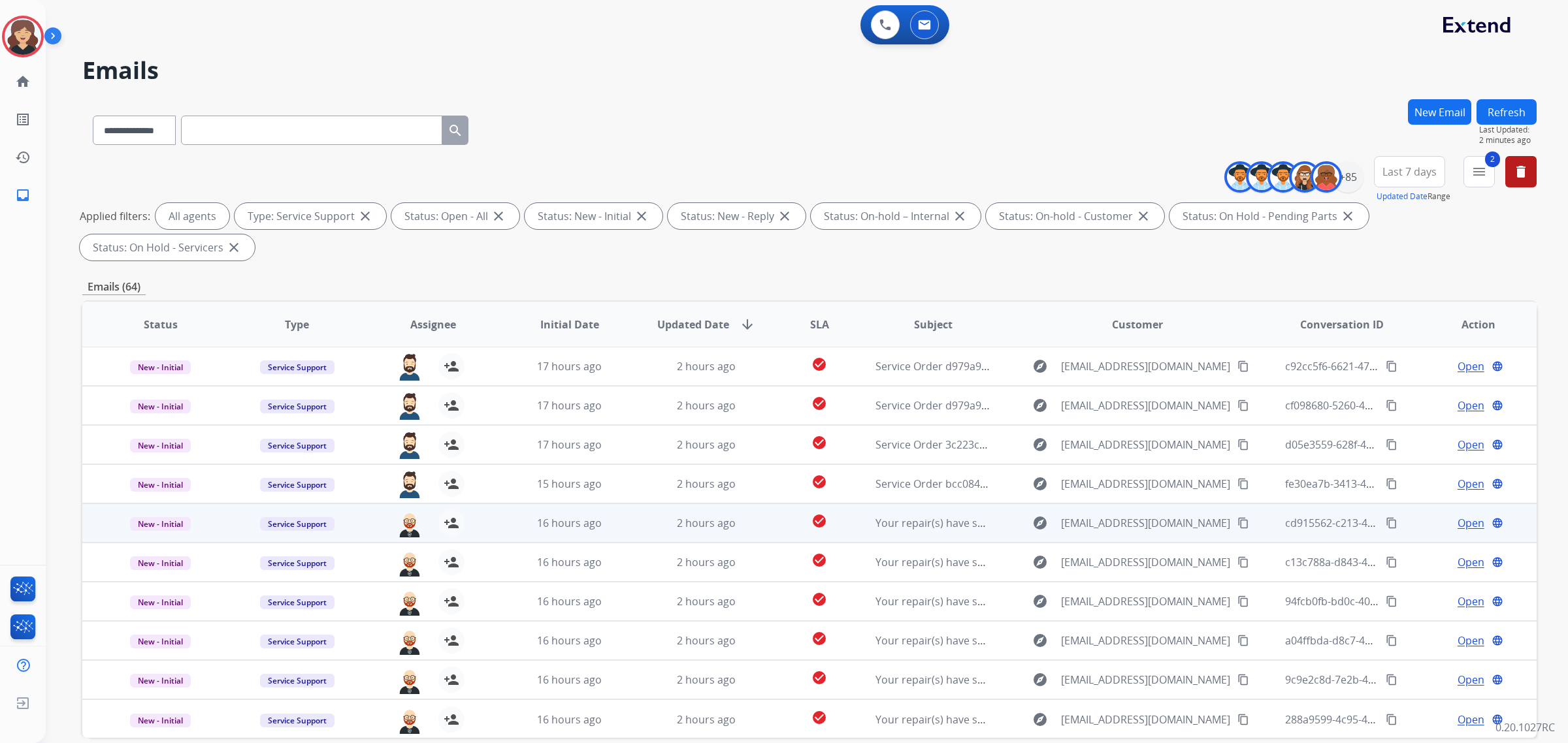
click at [1460, 523] on span "Open" at bounding box center [1471, 523] width 27 height 15
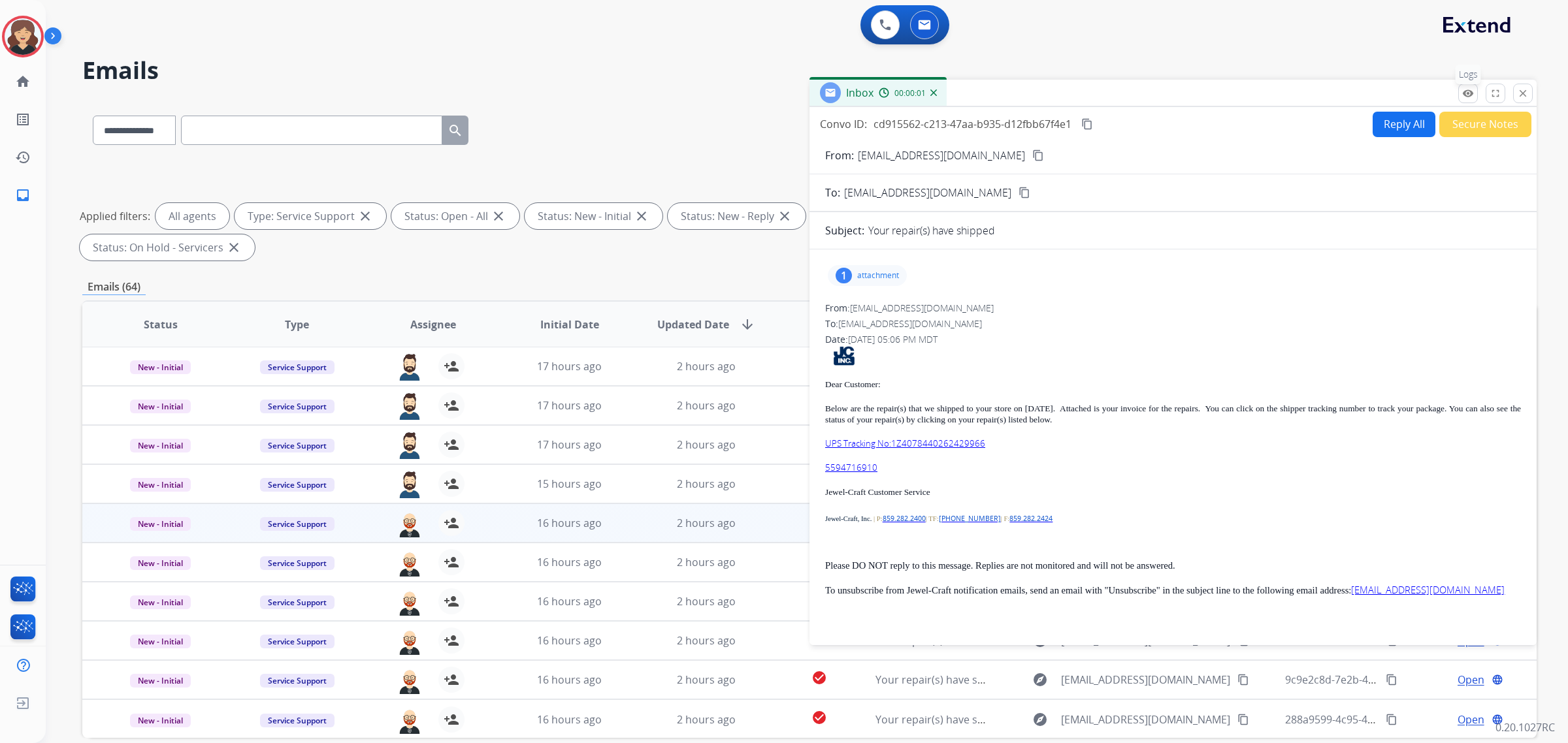
click at [1467, 103] on div "remove_red_eye Logs fullscreen Expand close Close" at bounding box center [1496, 93] width 75 height 20
click at [1467, 94] on mat-icon "remove_red_eye" at bounding box center [1469, 94] width 12 height 12
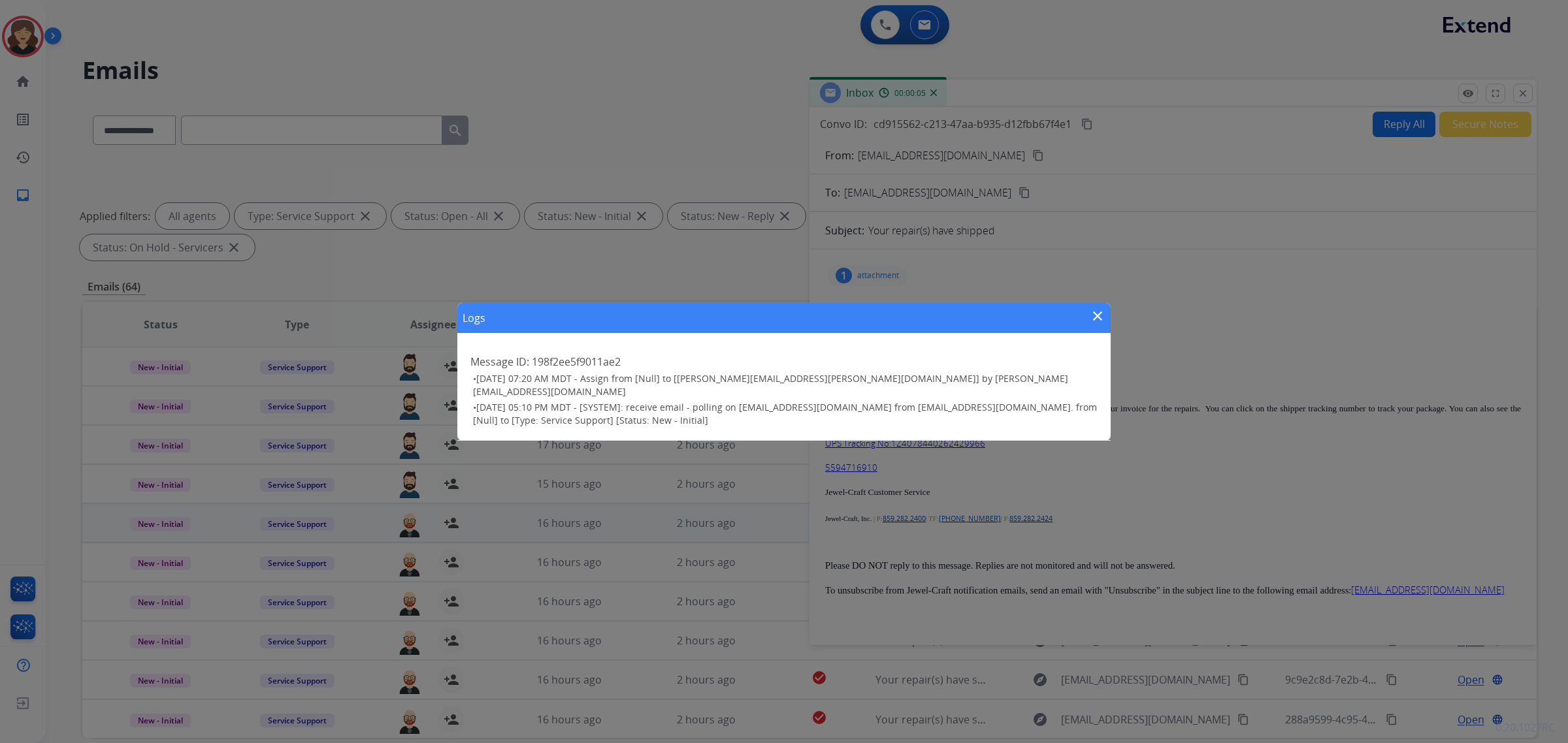
click at [1090, 315] on mat-icon "close" at bounding box center [1098, 316] width 15 height 15
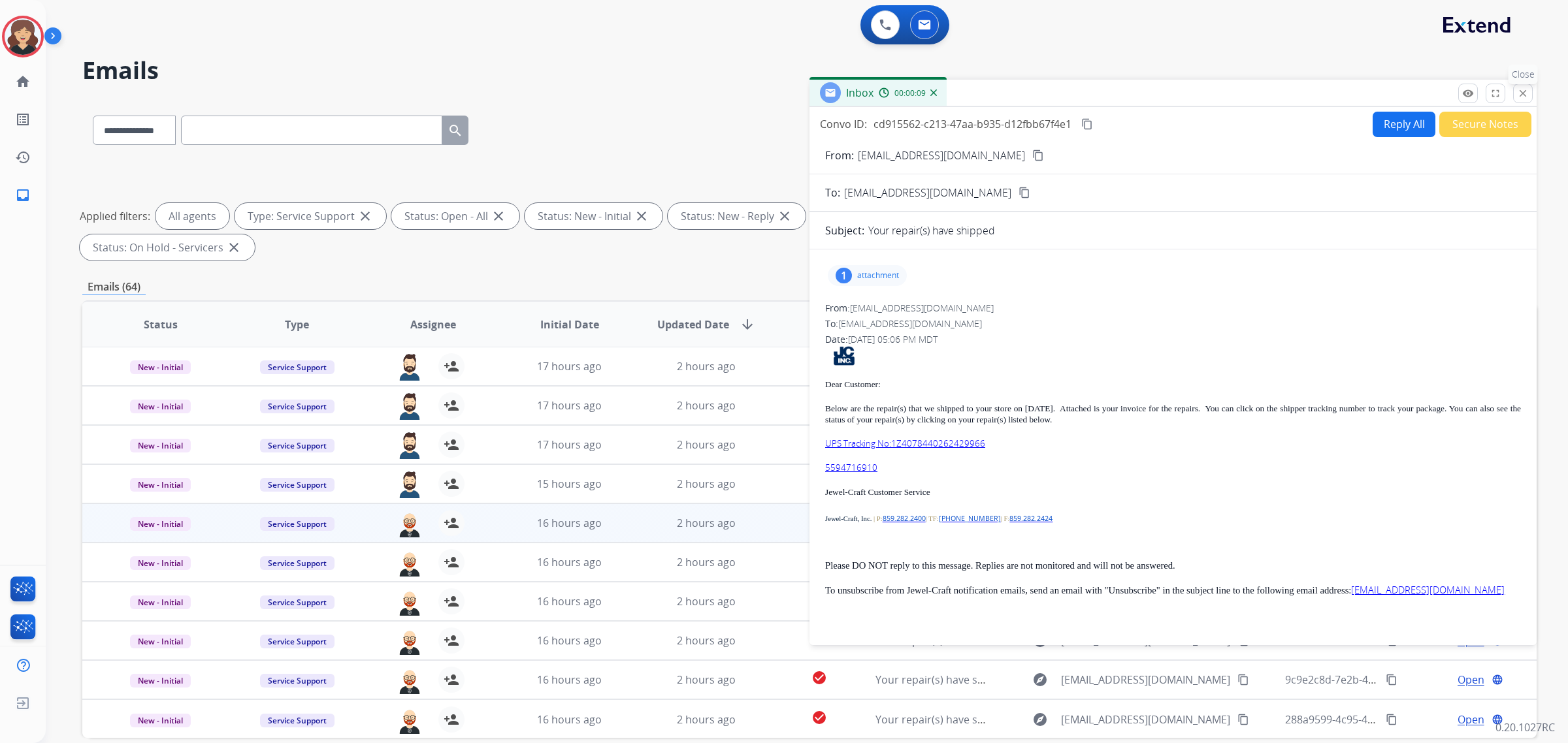
click at [1526, 93] on mat-icon "close" at bounding box center [1523, 94] width 12 height 12
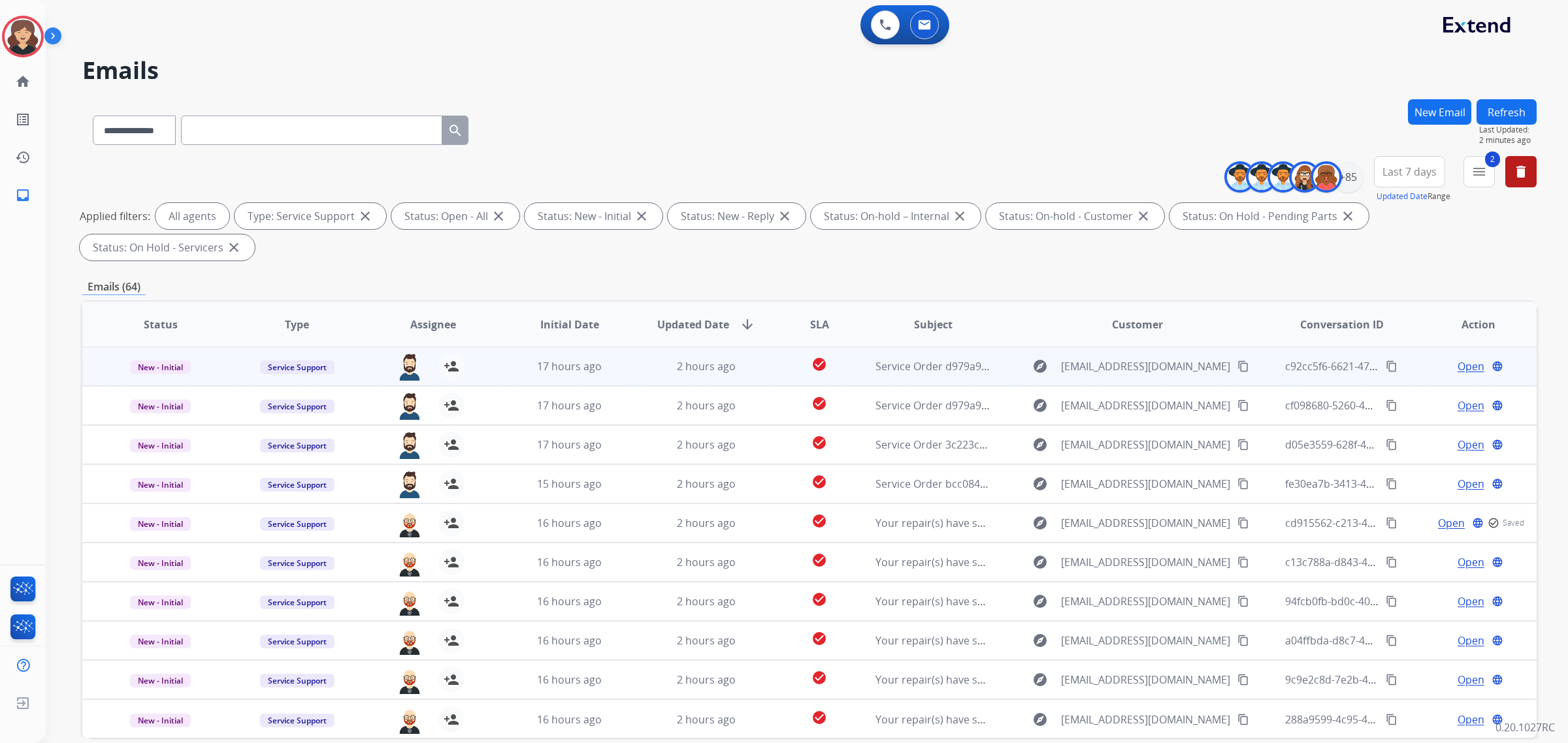
scroll to position [62, 0]
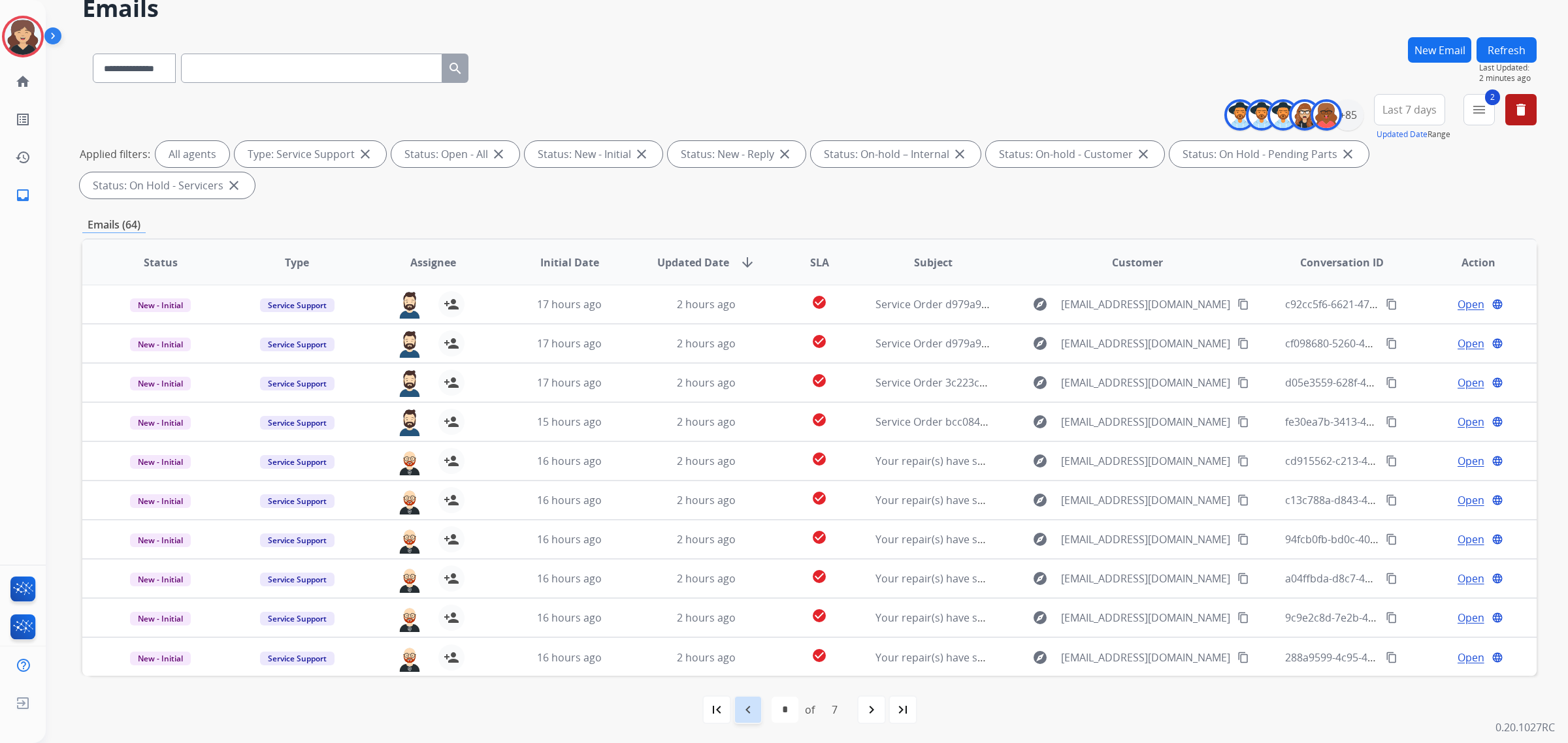
click at [753, 704] on mat-icon "navigate_before" at bounding box center [748, 710] width 15 height 15
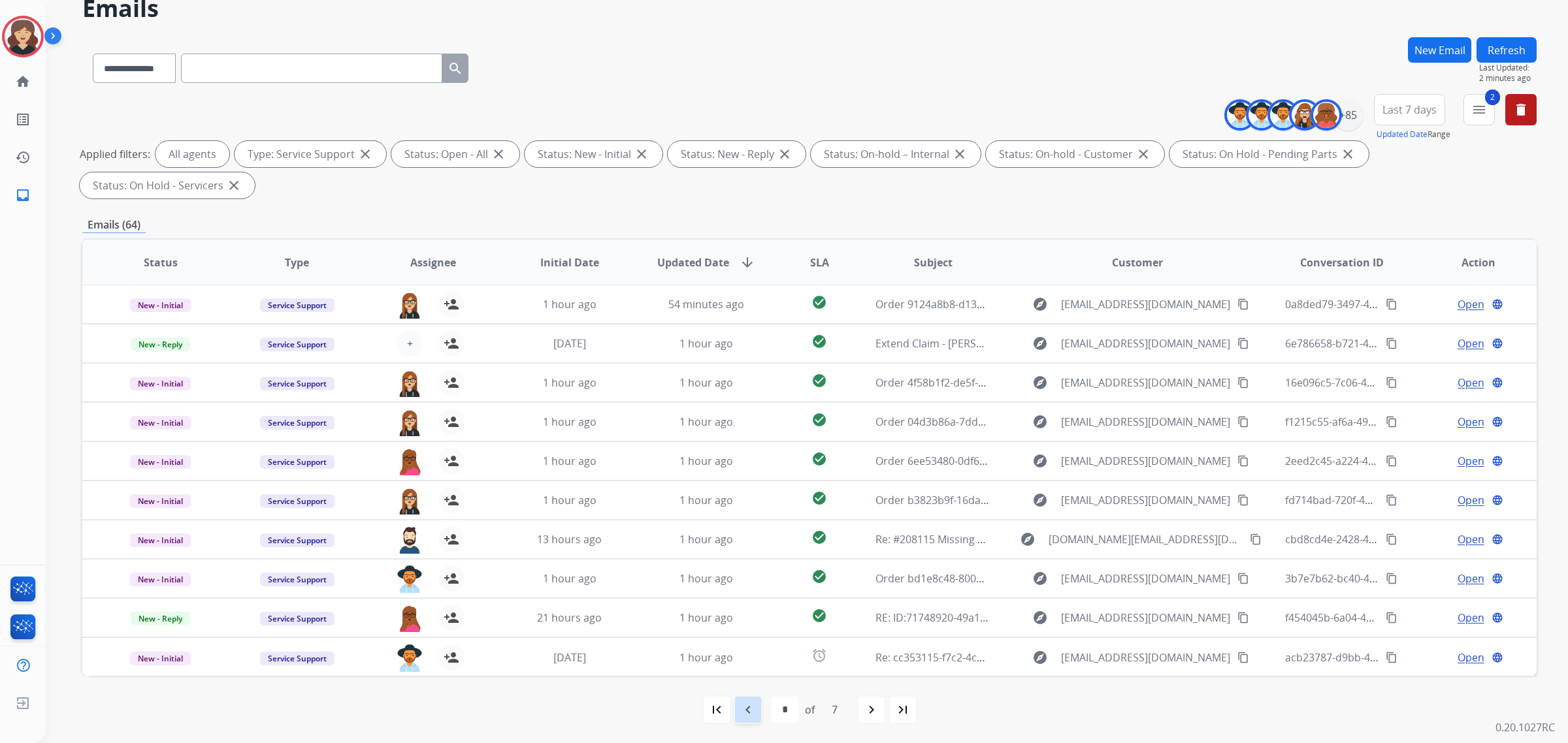
click at [741, 712] on mat-icon "navigate_before" at bounding box center [748, 710] width 15 height 15
select select "*"
click at [1145, 688] on div "first_page navigate_before * * * * * * * of 7 navigate_next last_page" at bounding box center [810, 710] width 1454 height 68
